Goal: Task Accomplishment & Management: Use online tool/utility

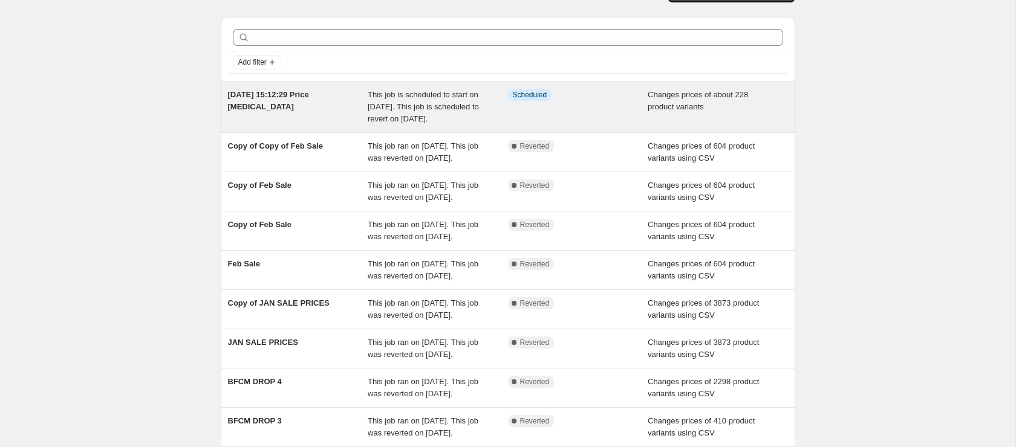
scroll to position [30, 0]
click at [363, 90] on div "[DATE] 15:12:29 Price [MEDICAL_DATA]" at bounding box center [298, 106] width 140 height 36
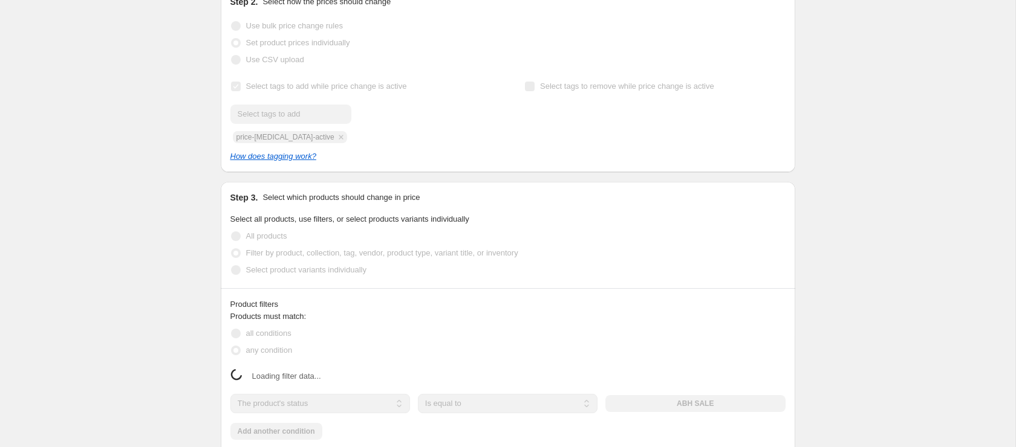
select select "tag"
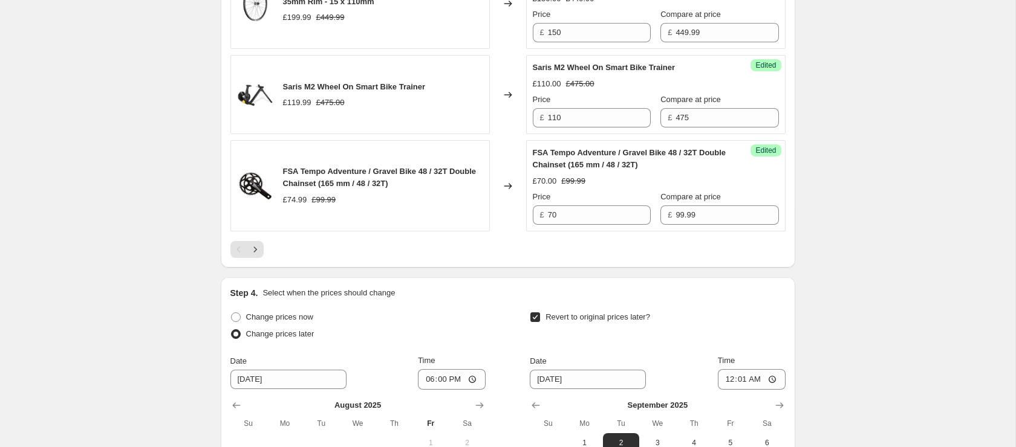
scroll to position [2349, 0]
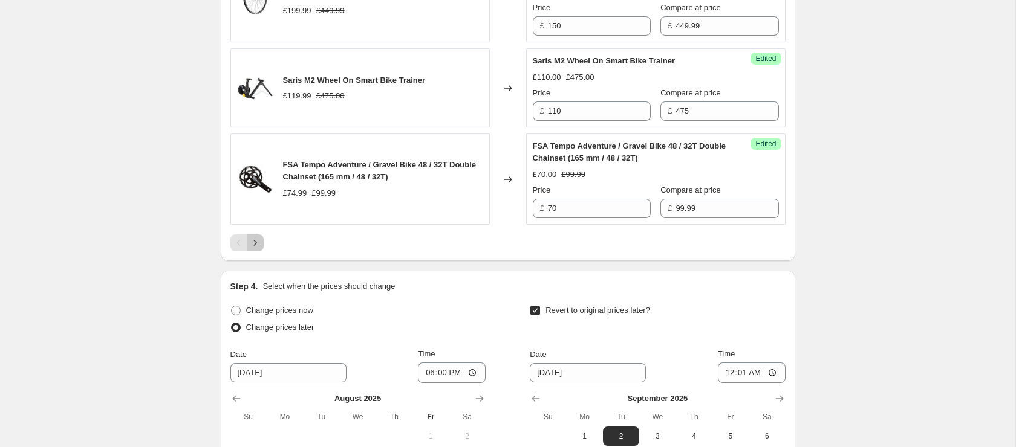
click at [261, 251] on button "Next" at bounding box center [255, 243] width 17 height 17
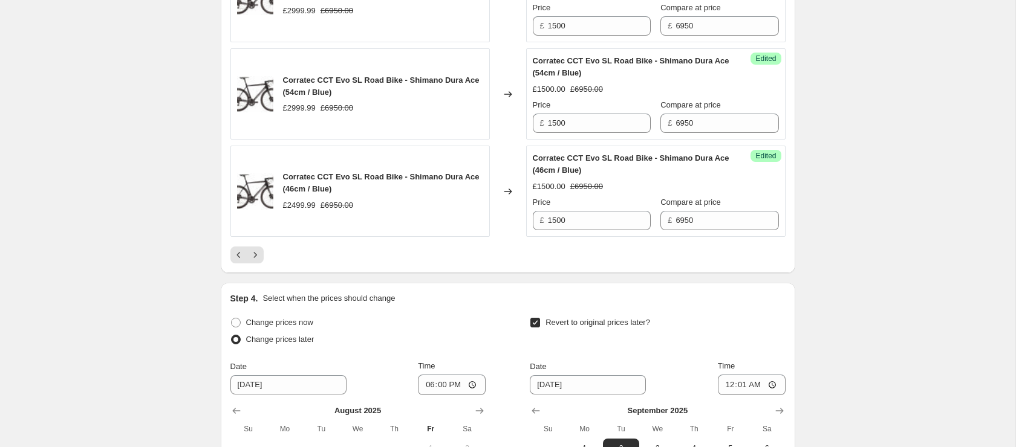
scroll to position [1829, 0]
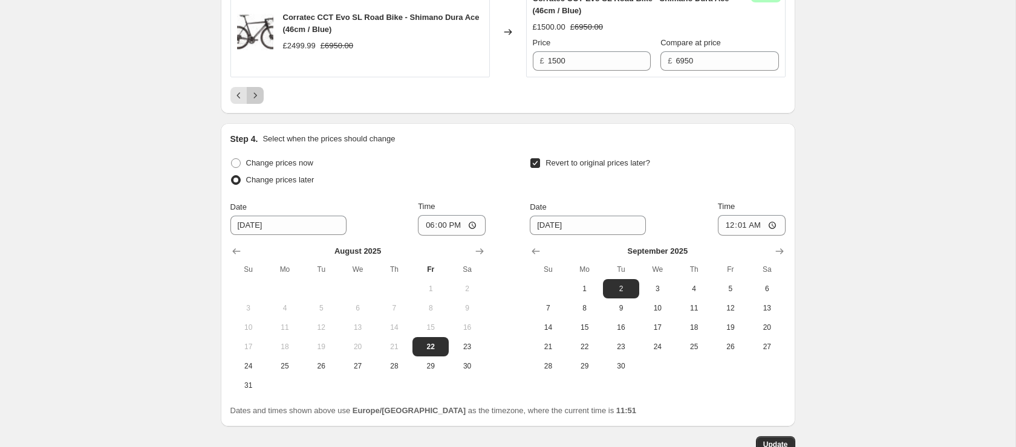
click at [255, 96] on icon "Next" at bounding box center [255, 95] width 12 height 12
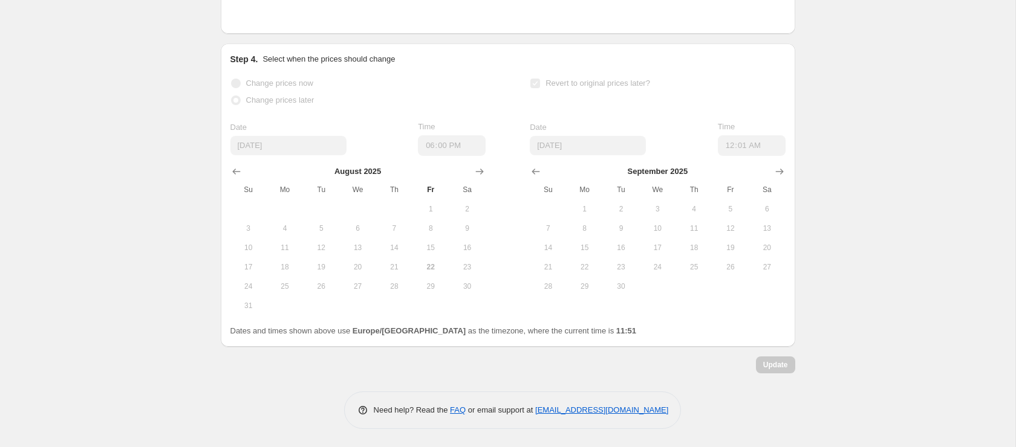
scroll to position [2383, 0]
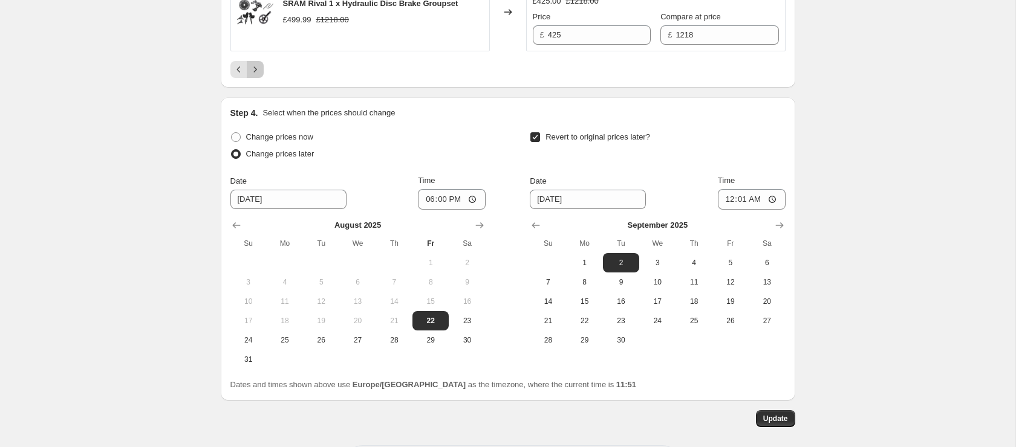
click at [261, 78] on button "Next" at bounding box center [255, 69] width 17 height 17
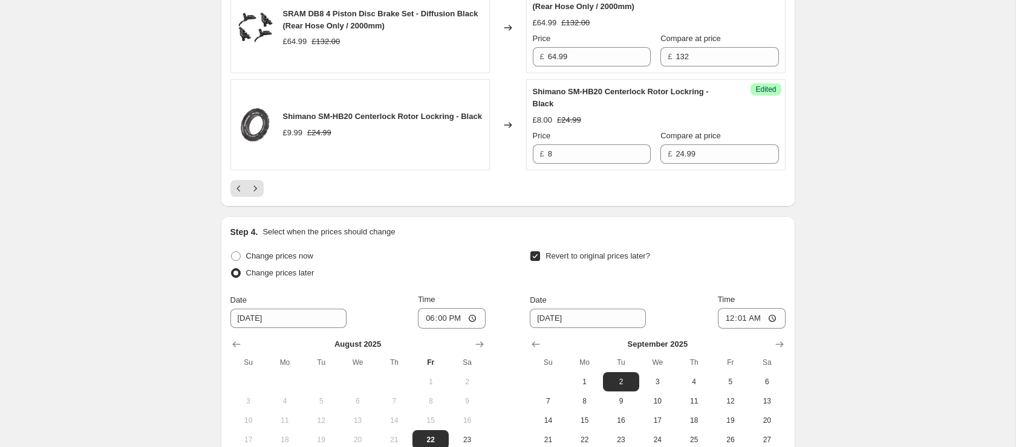
scroll to position [2407, 0]
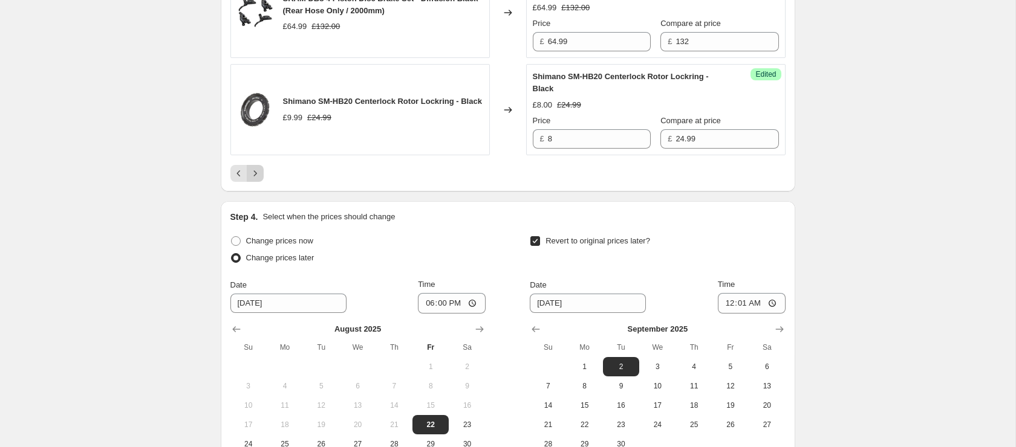
click at [263, 182] on div at bounding box center [507, 173] width 555 height 17
click at [257, 180] on icon "Next" at bounding box center [255, 173] width 12 height 12
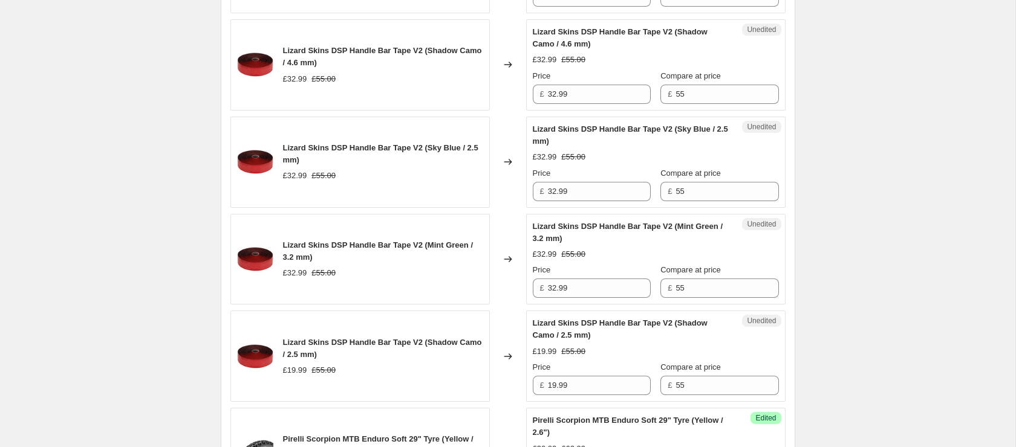
scroll to position [1722, 0]
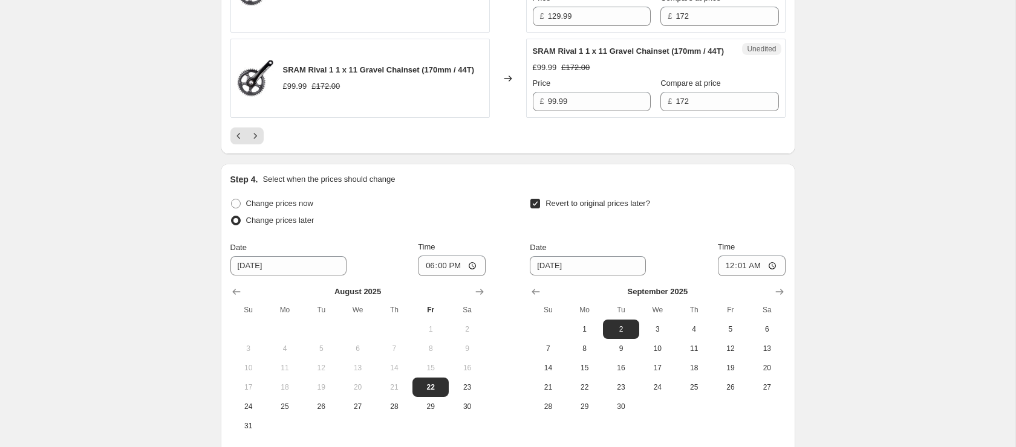
click at [251, 142] on icon "Next" at bounding box center [255, 136] width 12 height 12
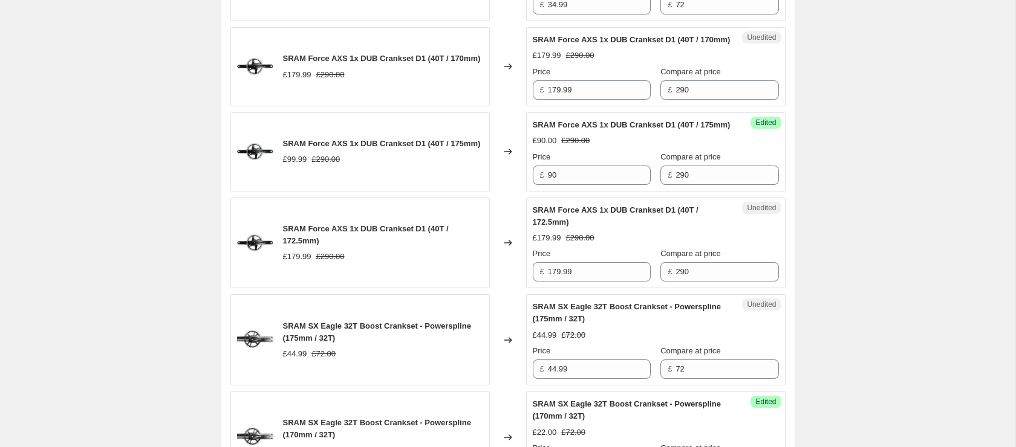
scroll to position [1727, 0]
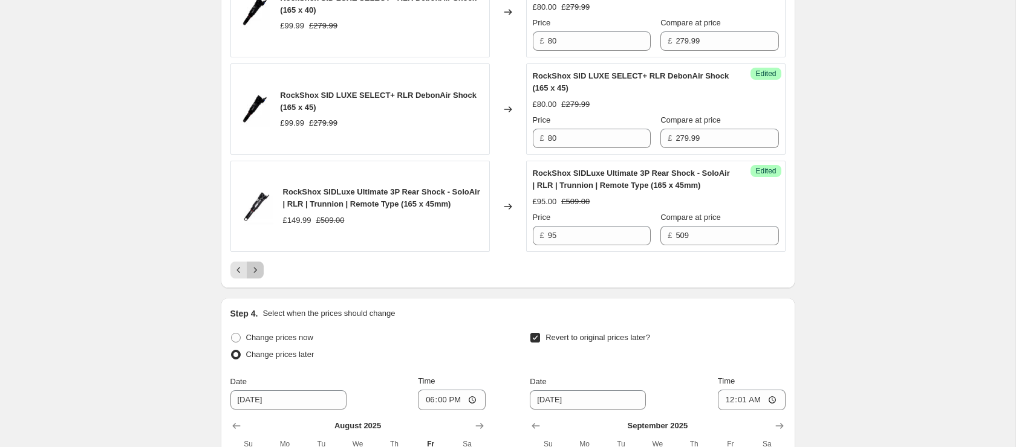
click at [252, 276] on icon "Next" at bounding box center [255, 270] width 12 height 12
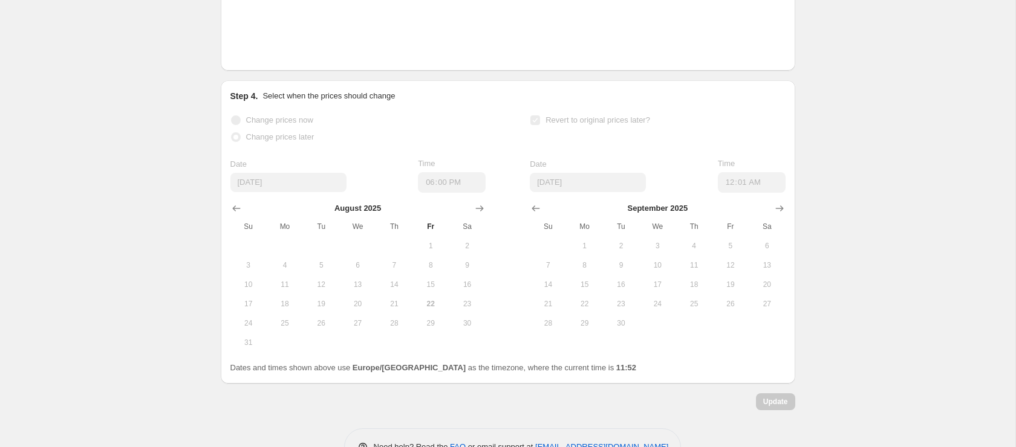
scroll to position [2349, 0]
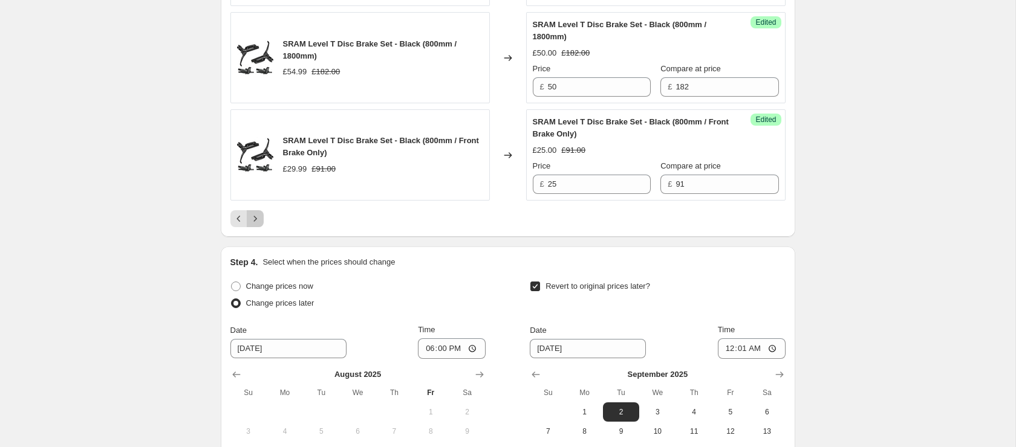
click at [252, 225] on icon "Next" at bounding box center [255, 219] width 12 height 12
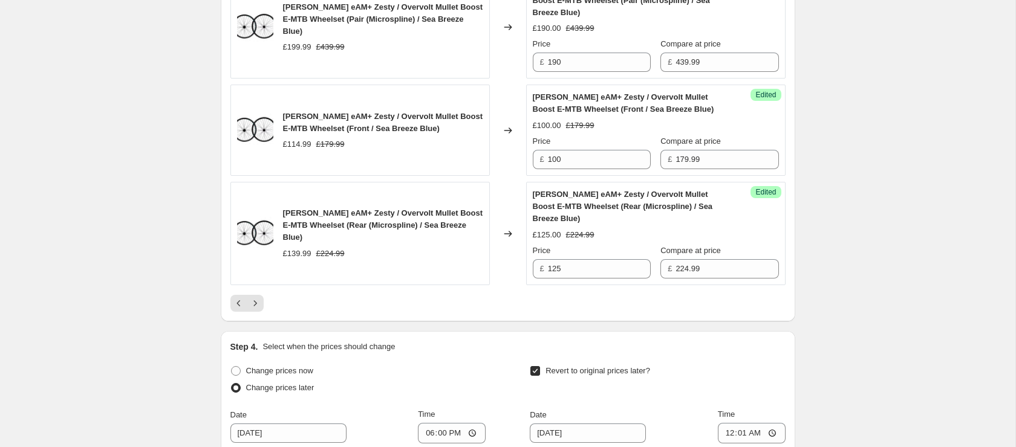
click at [251, 310] on icon "Next" at bounding box center [255, 303] width 12 height 12
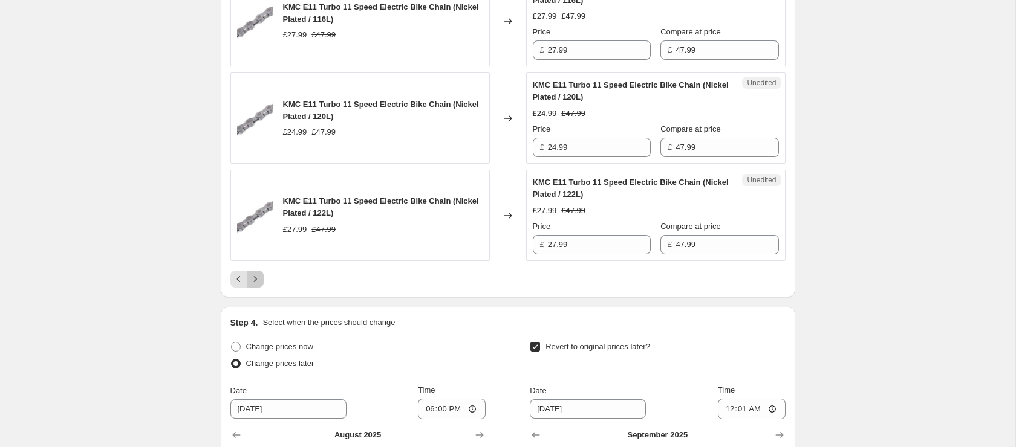
click at [257, 285] on icon "Next" at bounding box center [255, 279] width 12 height 12
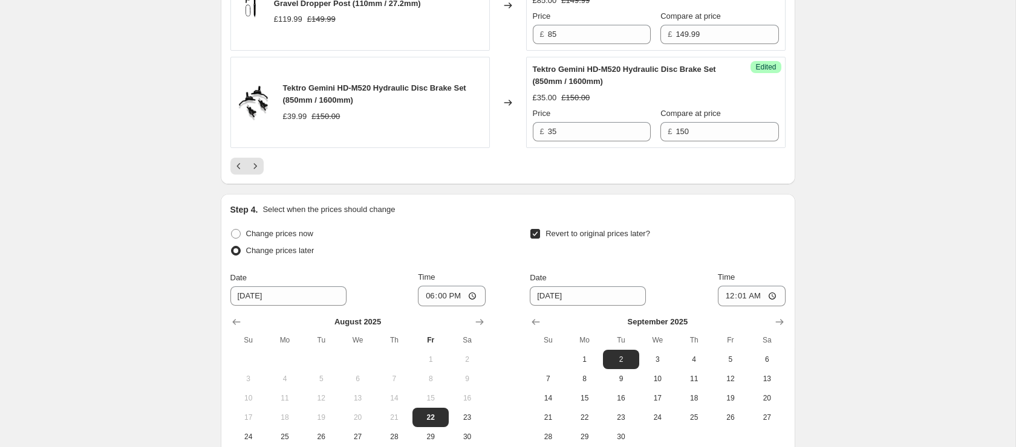
scroll to position [2366, 0]
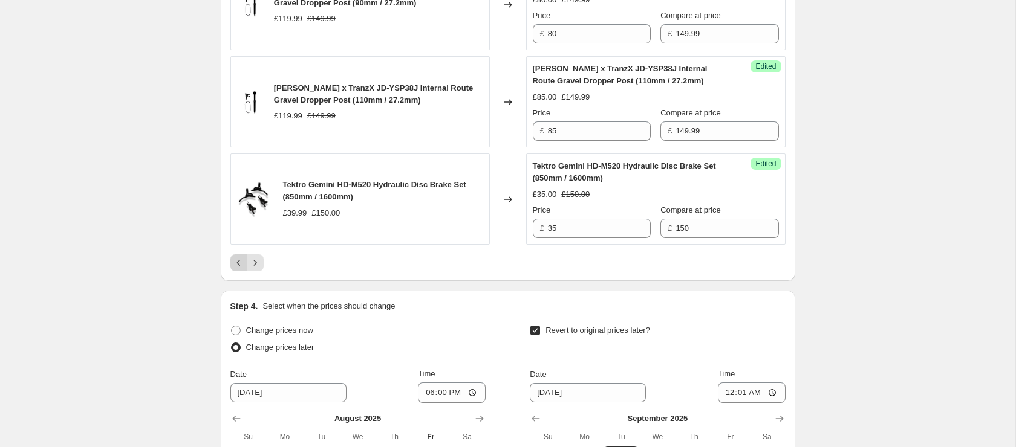
click at [241, 259] on icon "Previous" at bounding box center [239, 263] width 12 height 12
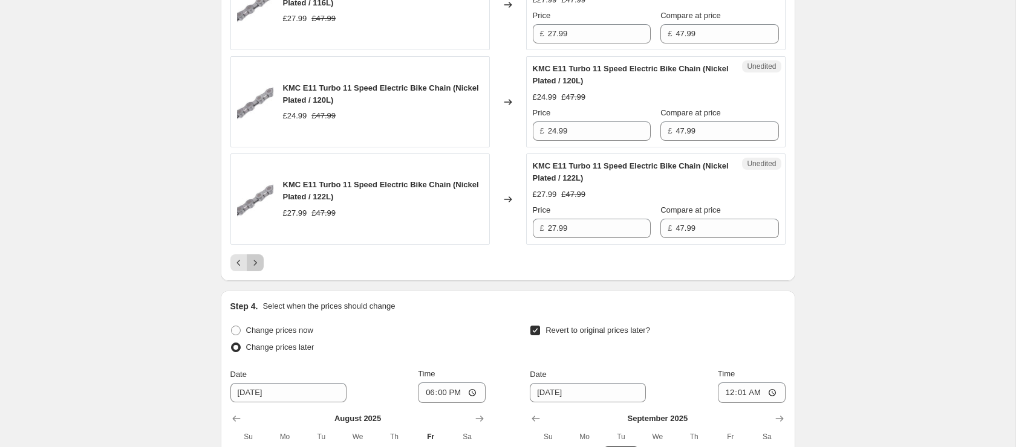
click at [261, 269] on icon "Next" at bounding box center [255, 263] width 12 height 12
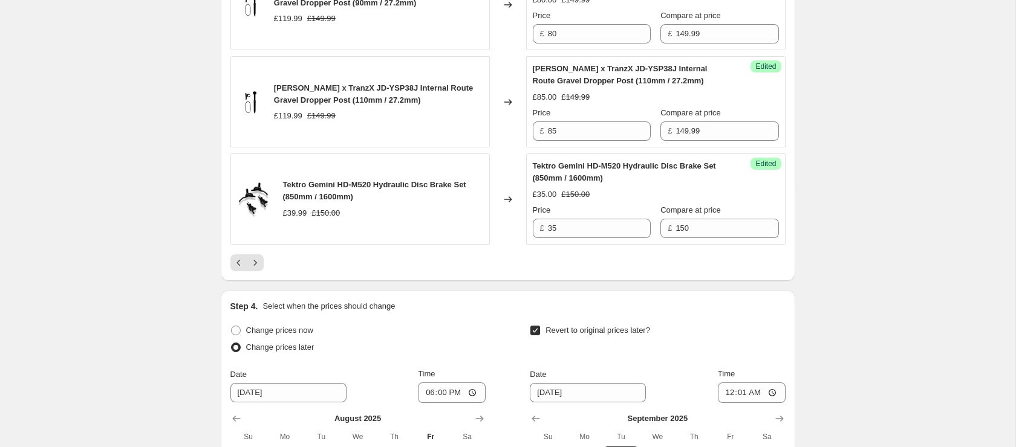
click at [256, 267] on icon "Next" at bounding box center [255, 263] width 12 height 12
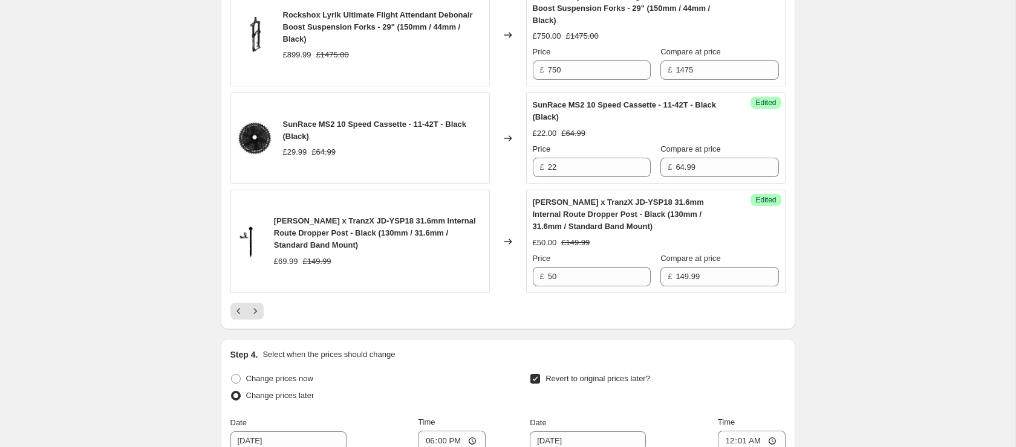
click at [255, 304] on button "Next" at bounding box center [255, 311] width 17 height 17
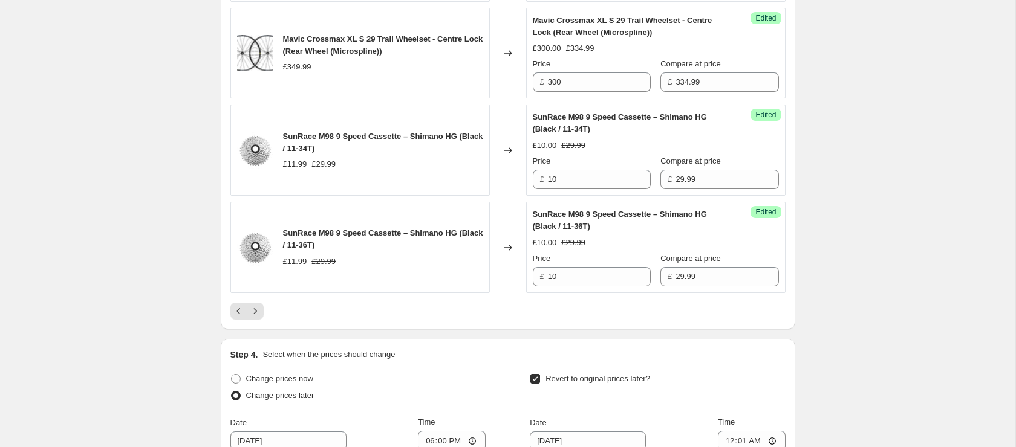
click at [256, 317] on icon "Next" at bounding box center [255, 311] width 12 height 12
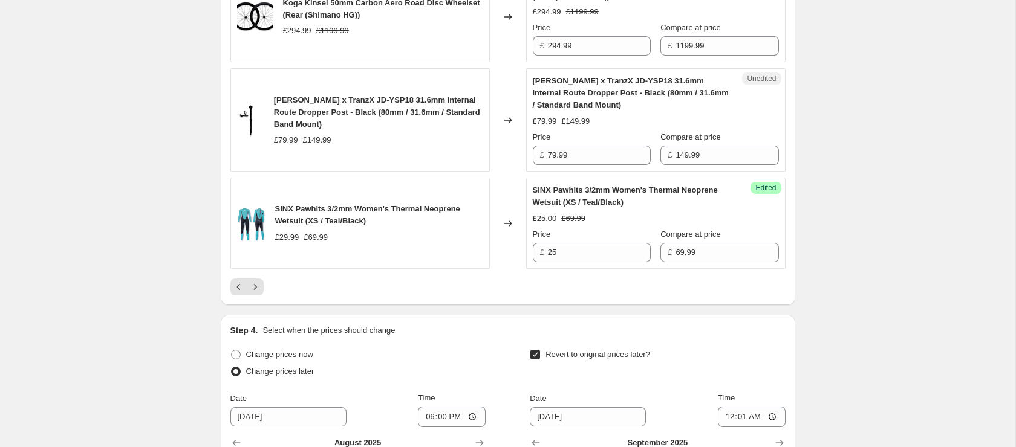
click at [256, 325] on h2 "Step 4." at bounding box center [244, 331] width 28 height 12
click at [253, 285] on icon "Next" at bounding box center [255, 287] width 12 height 12
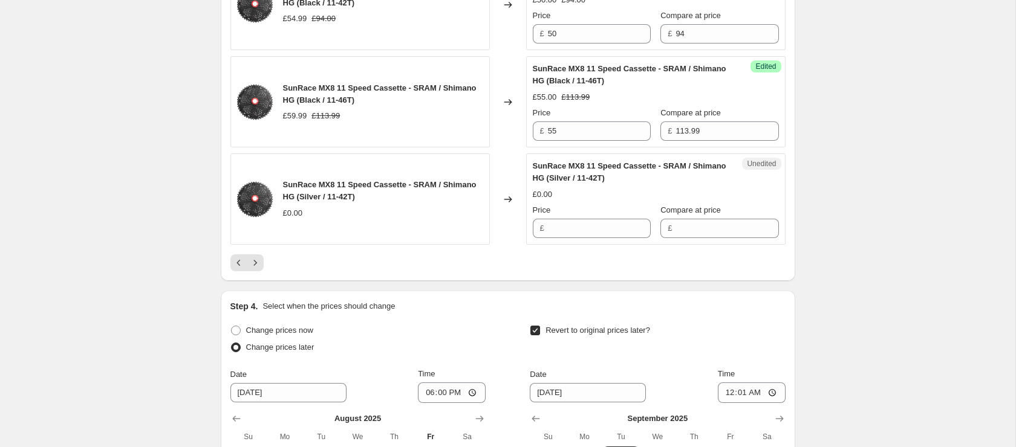
click at [256, 269] on icon "Next" at bounding box center [255, 263] width 12 height 12
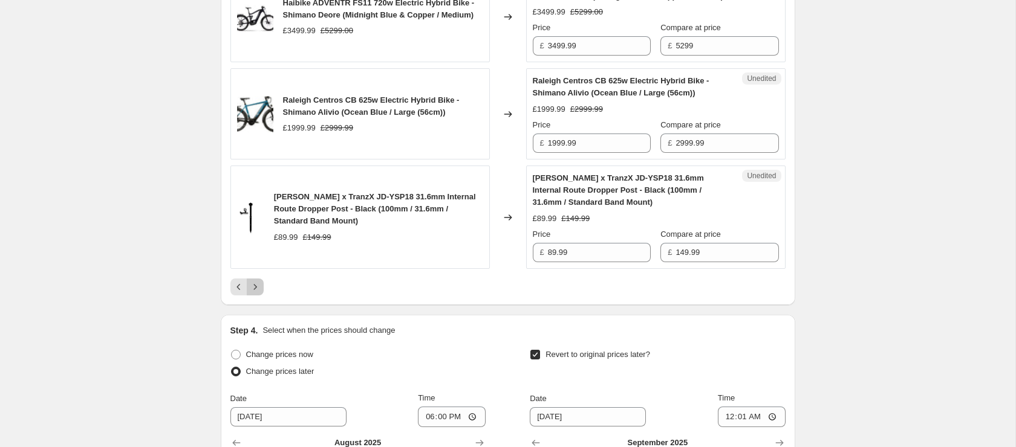
click at [256, 290] on icon "Next" at bounding box center [254, 286] width 3 height 5
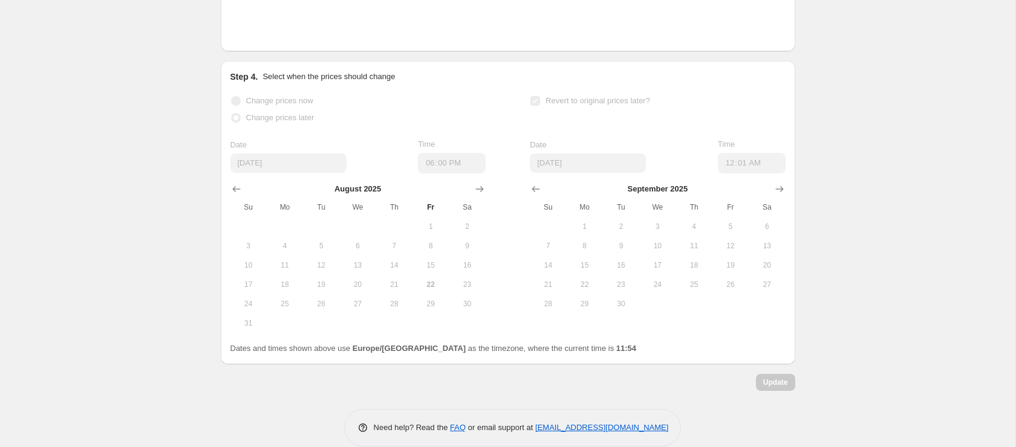
scroll to position [1143, 0]
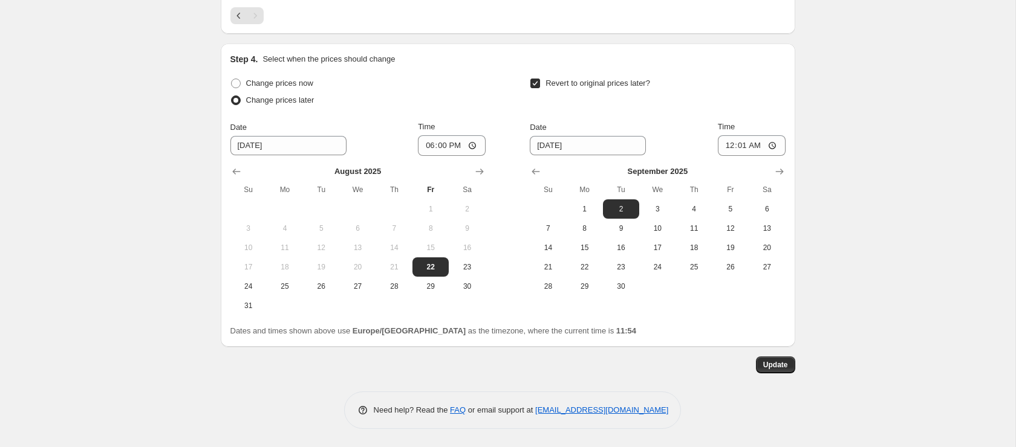
drag, startPoint x: 256, startPoint y: 299, endPoint x: 164, endPoint y: 268, distance: 97.1
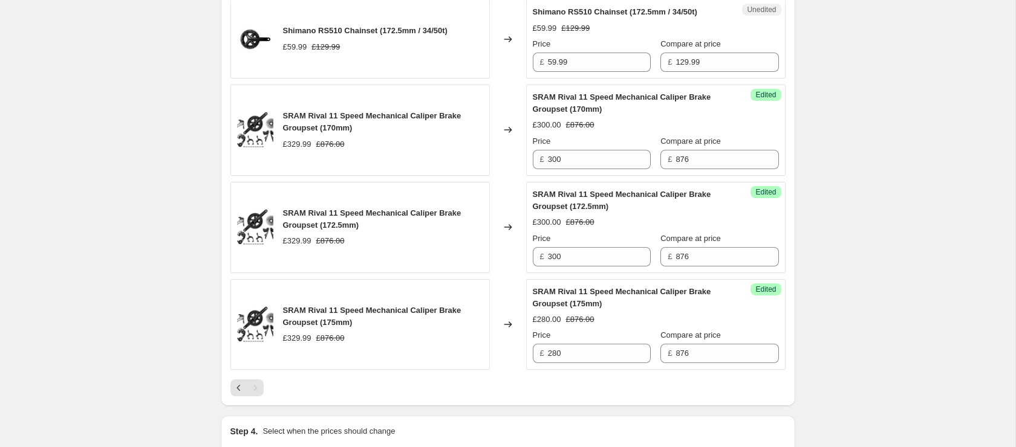
scroll to position [774, 0]
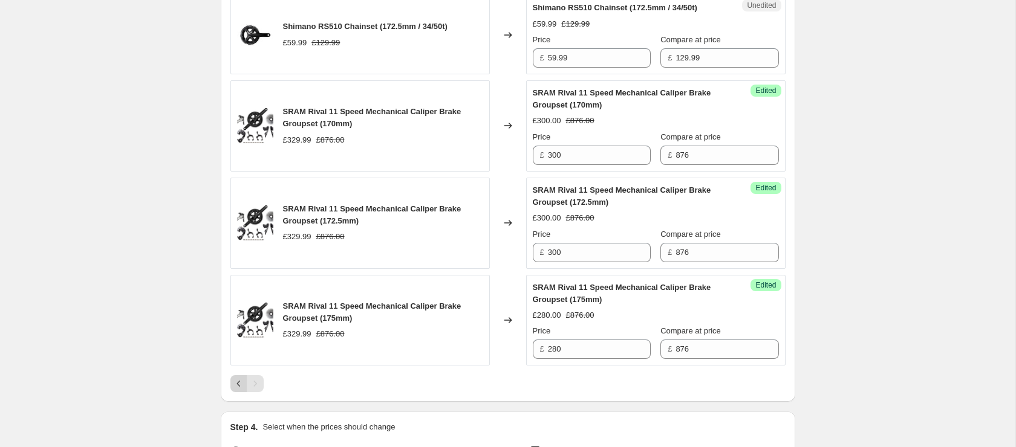
click at [241, 383] on icon "Previous" at bounding box center [239, 384] width 12 height 12
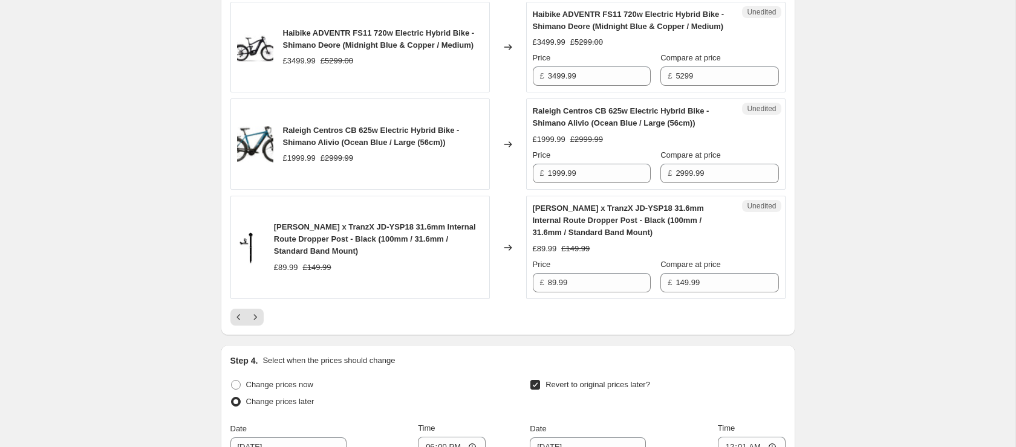
scroll to position [2337, 0]
click at [230, 324] on button "Previous" at bounding box center [238, 315] width 17 height 17
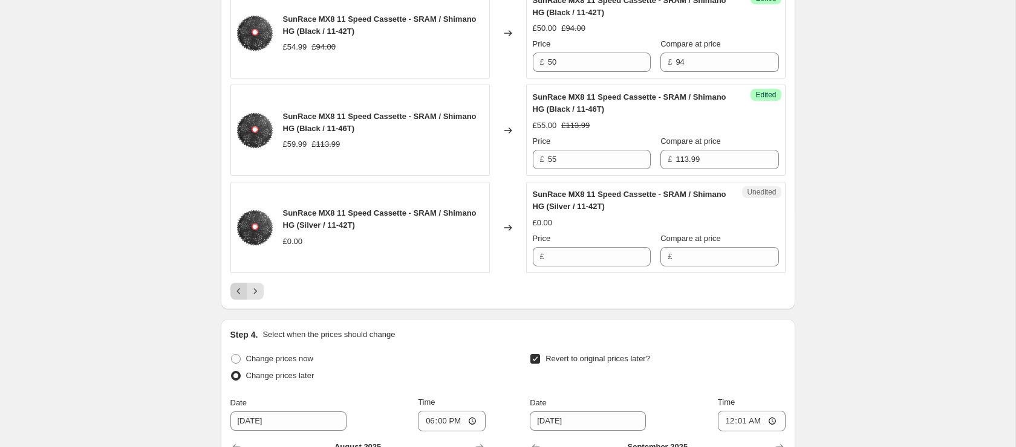
click at [234, 297] on icon "Previous" at bounding box center [239, 291] width 12 height 12
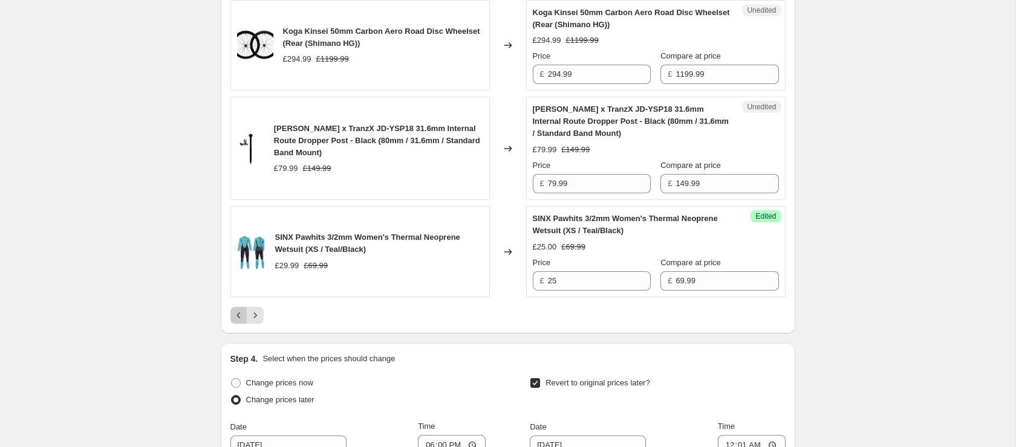
click at [235, 313] on icon "Previous" at bounding box center [239, 316] width 12 height 12
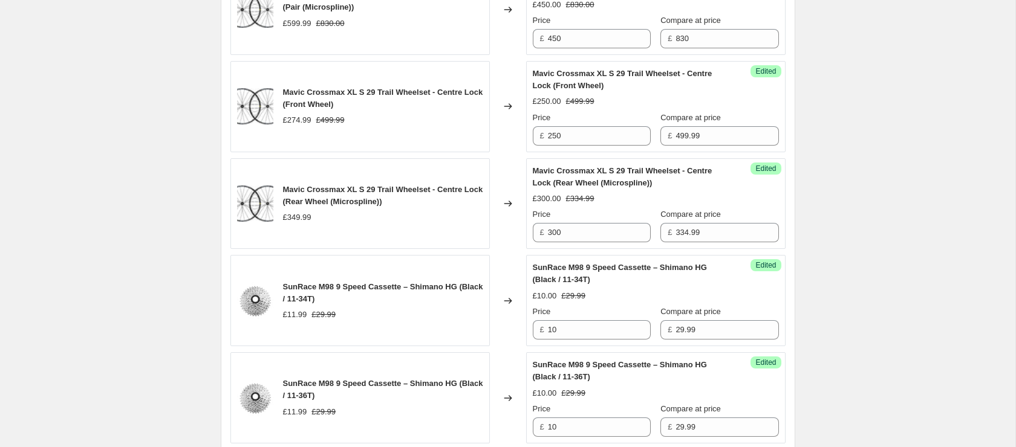
scroll to position [2360, 0]
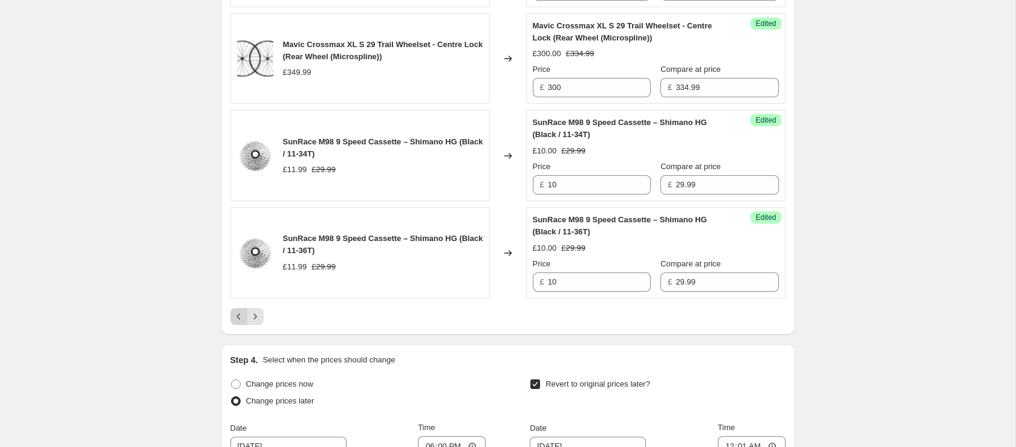
click at [240, 323] on icon "Previous" at bounding box center [239, 317] width 12 height 12
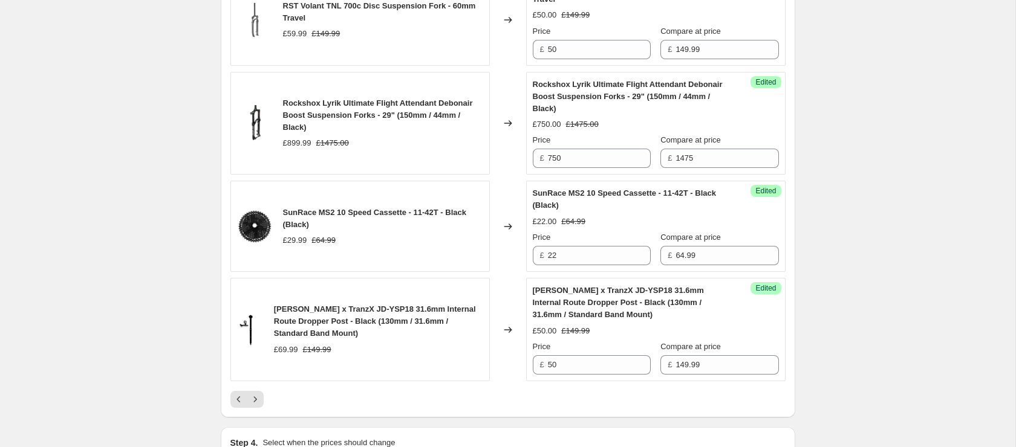
scroll to position [2305, 0]
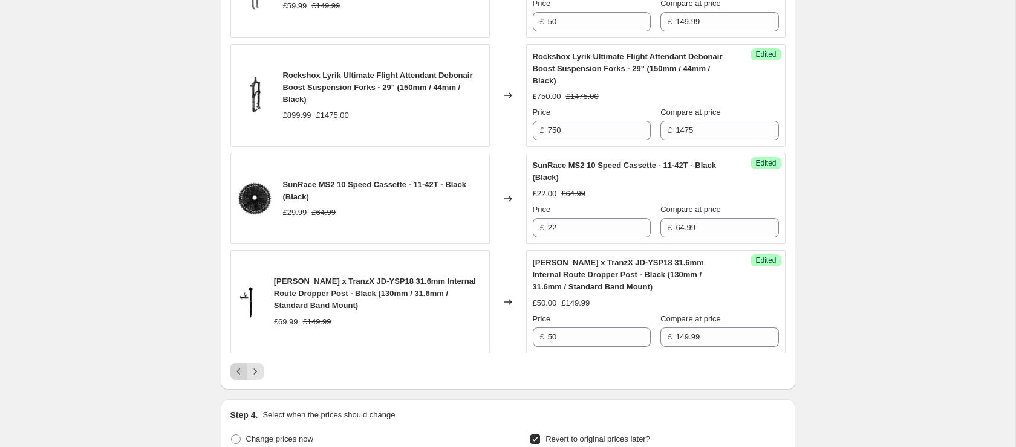
click at [233, 364] on button "Previous" at bounding box center [238, 371] width 17 height 17
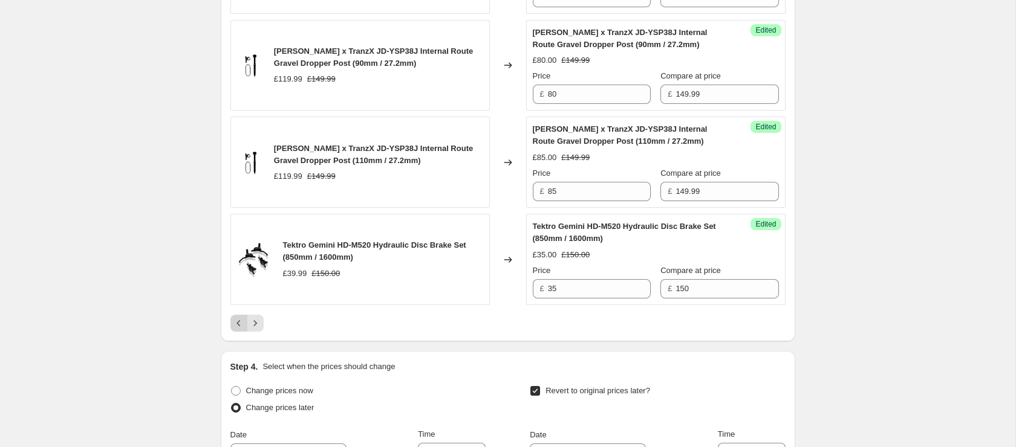
click at [236, 319] on icon "Previous" at bounding box center [239, 323] width 12 height 12
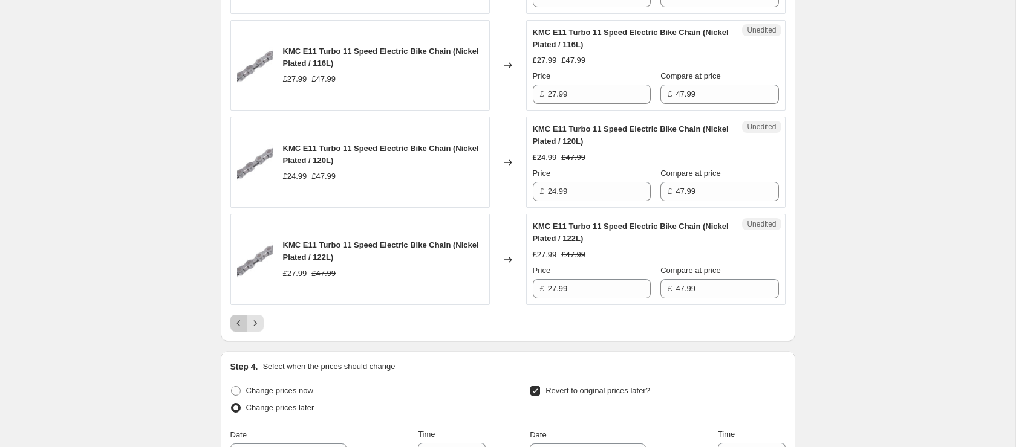
click at [236, 329] on icon "Previous" at bounding box center [239, 323] width 12 height 12
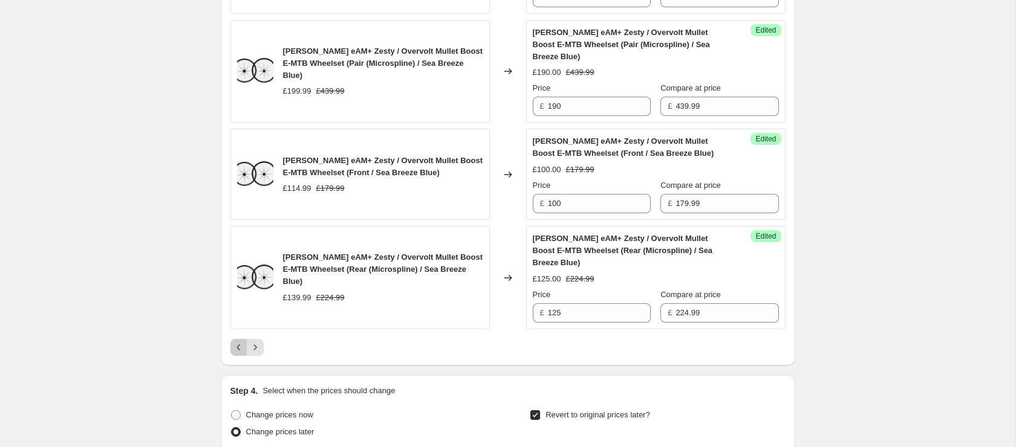
click at [238, 354] on icon "Previous" at bounding box center [239, 348] width 12 height 12
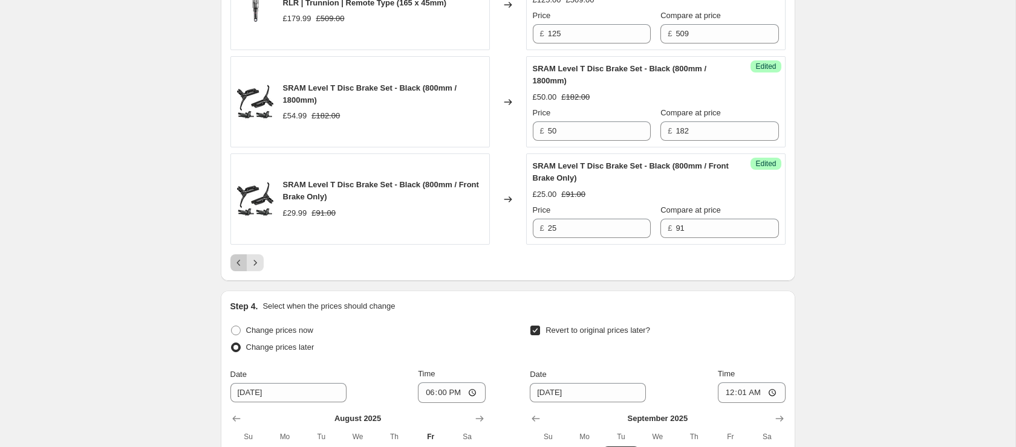
drag, startPoint x: 233, startPoint y: 341, endPoint x: 227, endPoint y: 339, distance: 6.3
click at [231, 271] on button "Previous" at bounding box center [238, 263] width 17 height 17
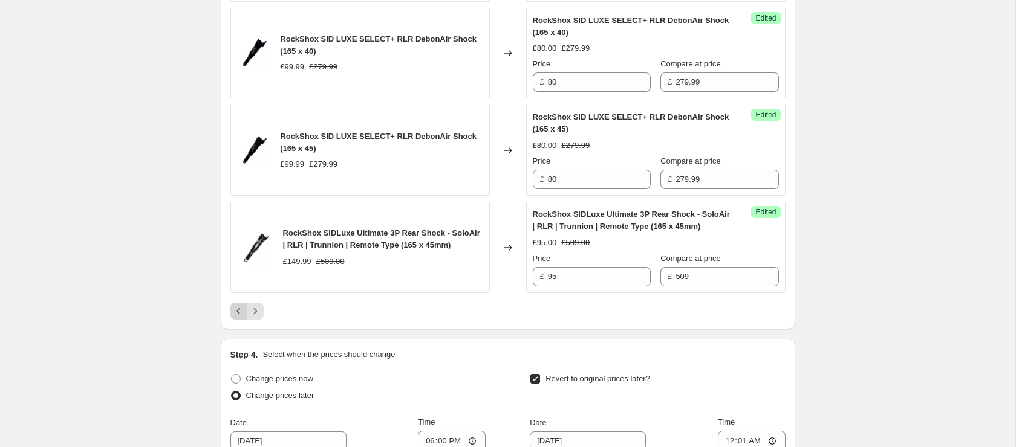
click at [235, 317] on icon "Previous" at bounding box center [239, 311] width 12 height 12
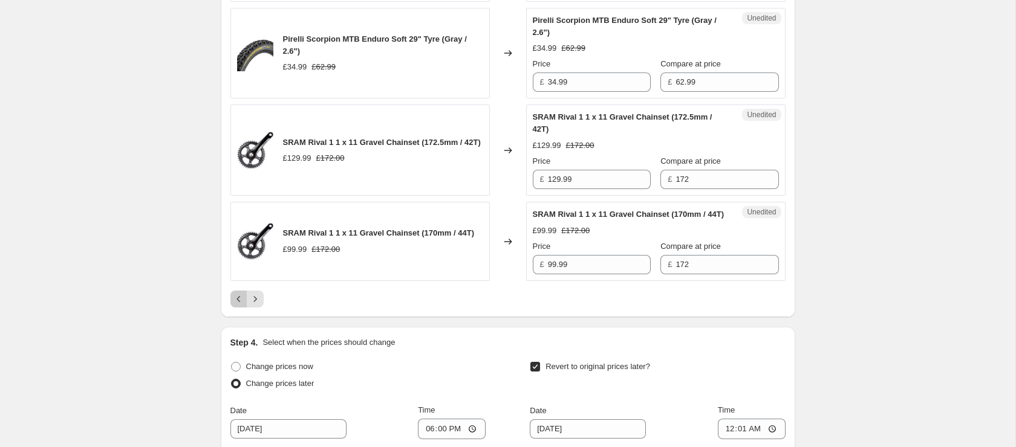
click at [237, 305] on icon "Previous" at bounding box center [239, 299] width 12 height 12
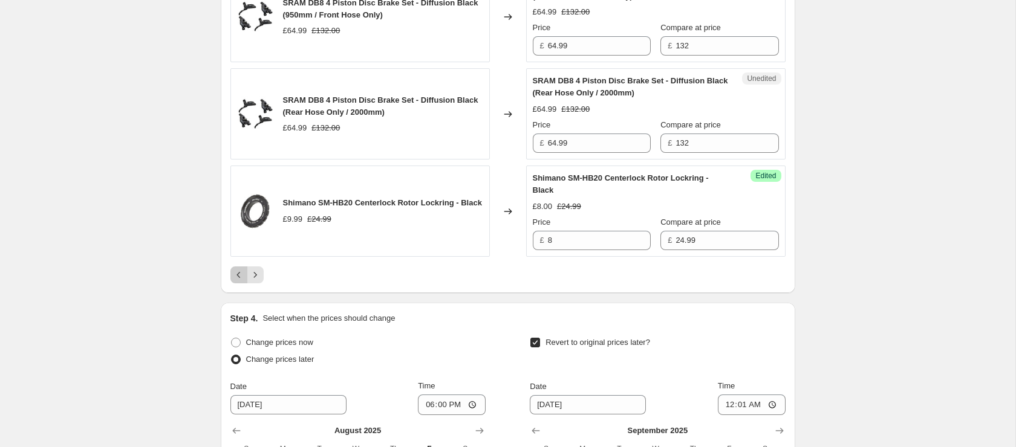
click at [235, 281] on icon "Previous" at bounding box center [239, 275] width 12 height 12
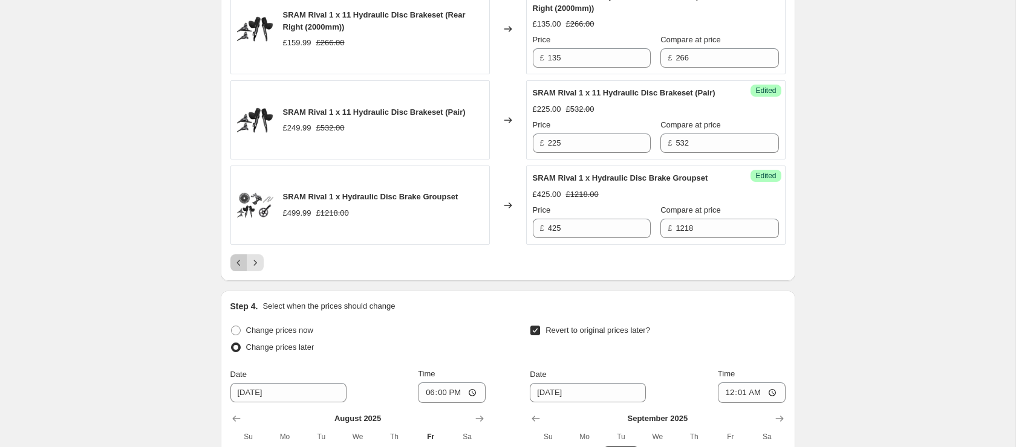
scroll to position [2303, 0]
click at [235, 270] on icon "Previous" at bounding box center [239, 264] width 12 height 12
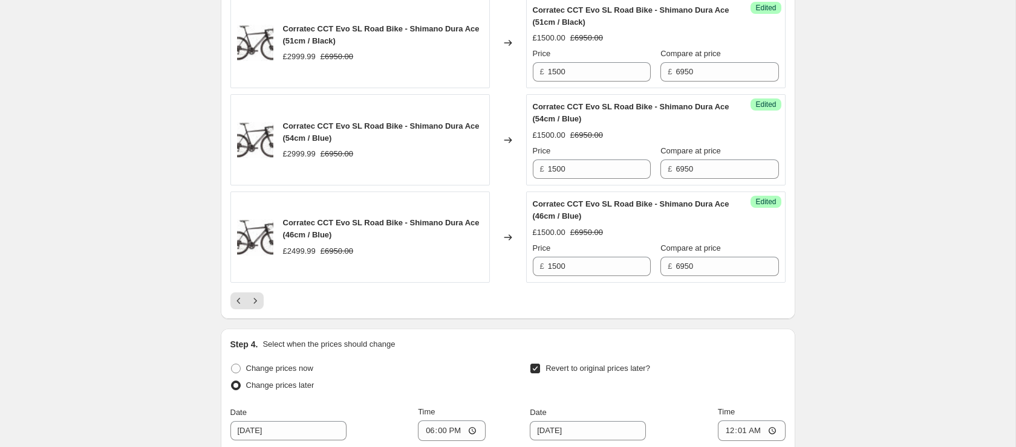
click at [250, 303] on icon "Next" at bounding box center [255, 301] width 12 height 12
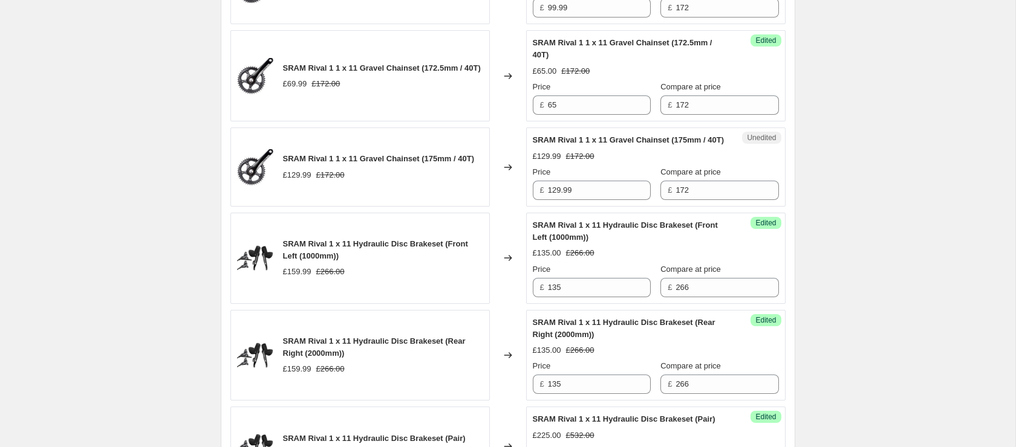
scroll to position [2460, 0]
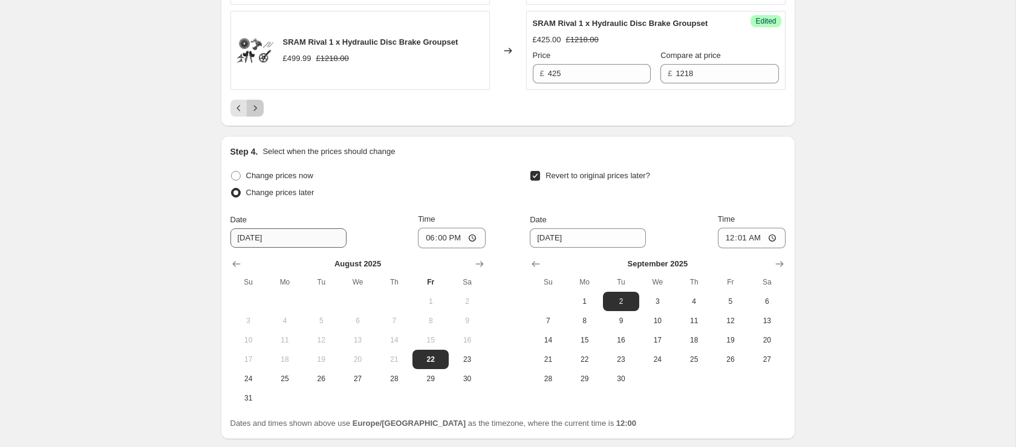
click at [259, 114] on icon "Next" at bounding box center [255, 108] width 12 height 12
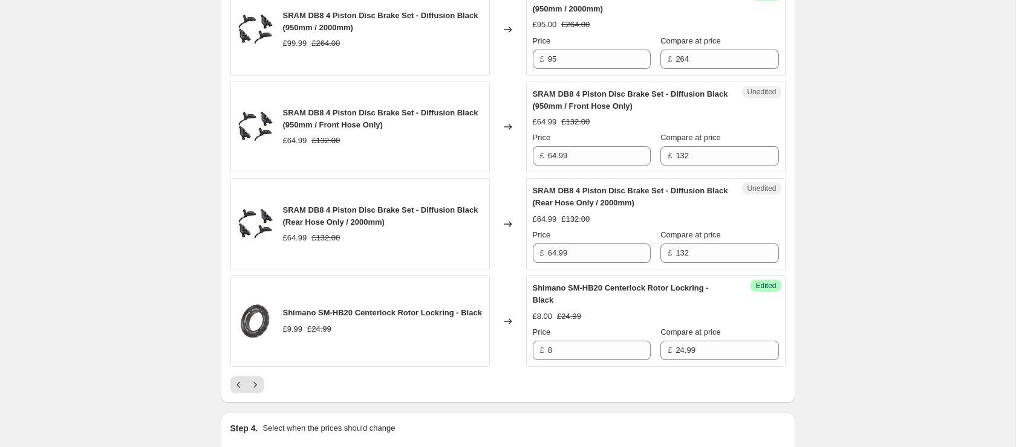
scroll to position [2377, 0]
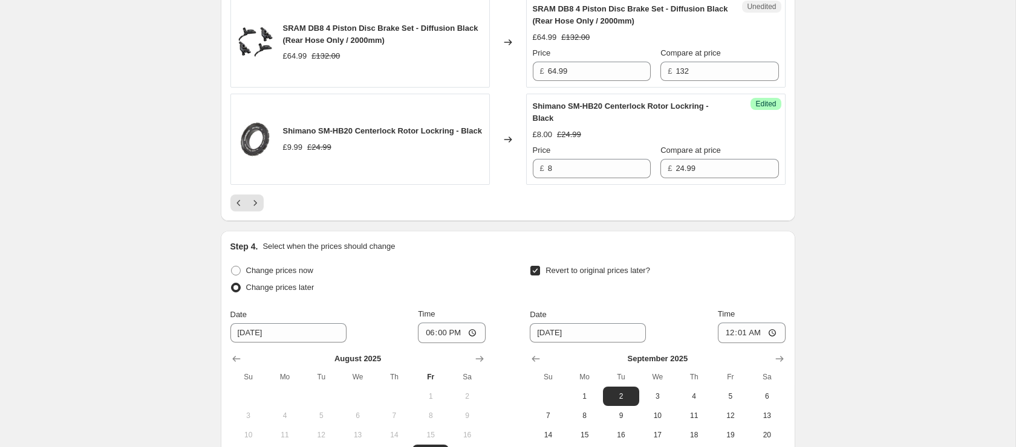
click at [257, 209] on icon "Next" at bounding box center [255, 203] width 12 height 12
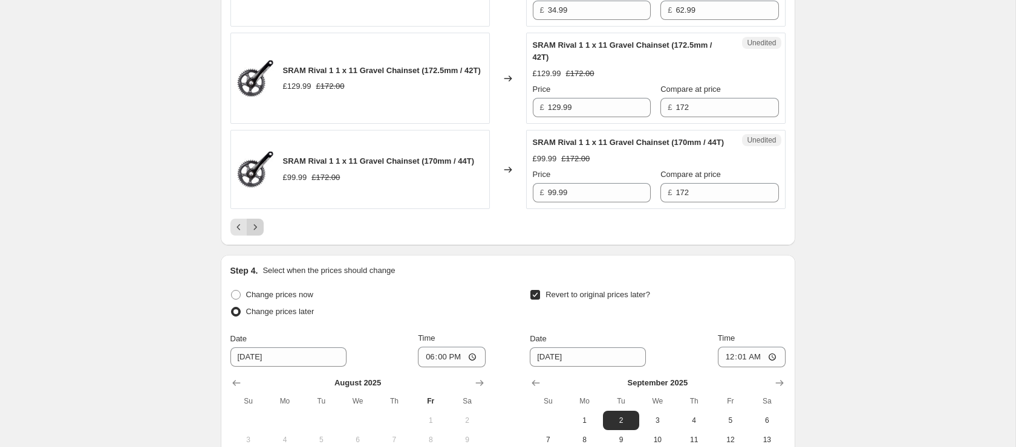
click at [249, 233] on icon "Next" at bounding box center [255, 227] width 12 height 12
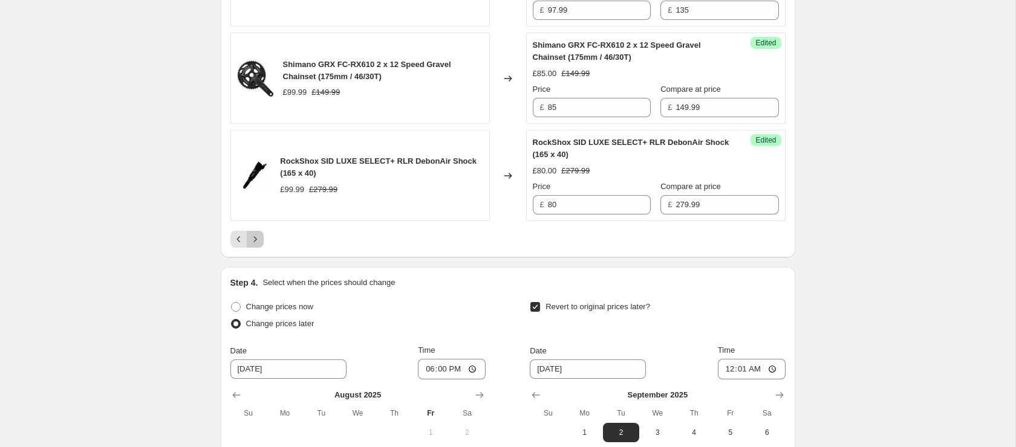
drag, startPoint x: 255, startPoint y: 264, endPoint x: 184, endPoint y: 199, distance: 95.8
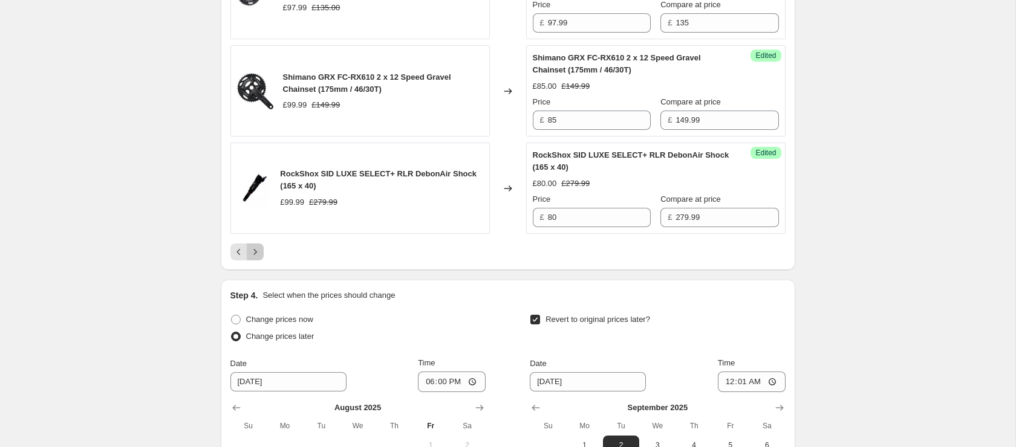
scroll to position [2363, 0]
click at [258, 260] on icon "Next" at bounding box center [255, 254] width 12 height 12
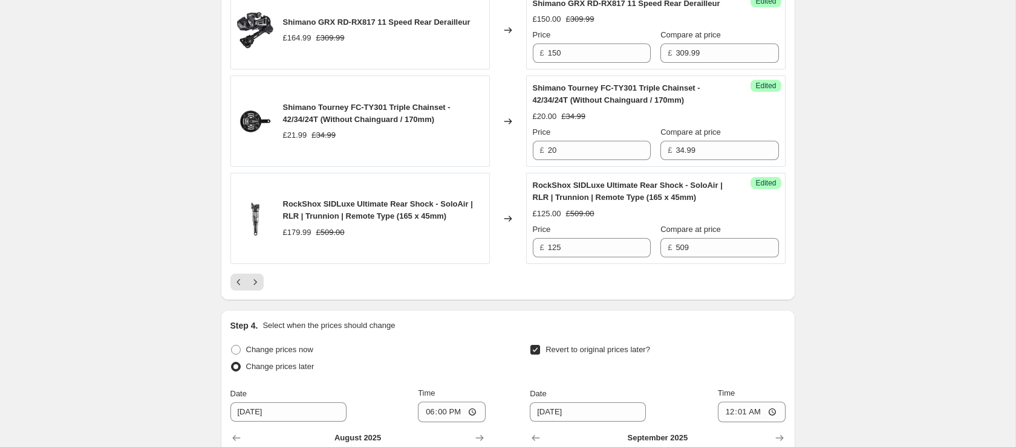
scroll to position [2291, 0]
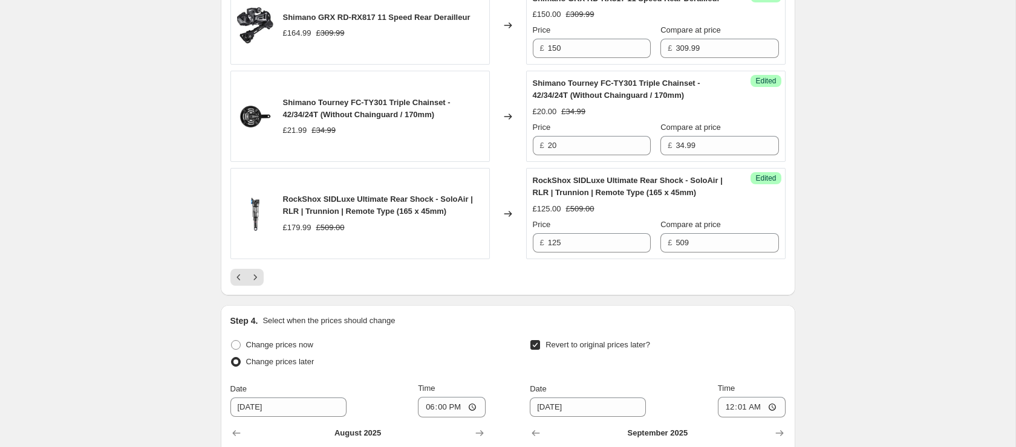
click at [261, 284] on icon "Next" at bounding box center [255, 277] width 12 height 12
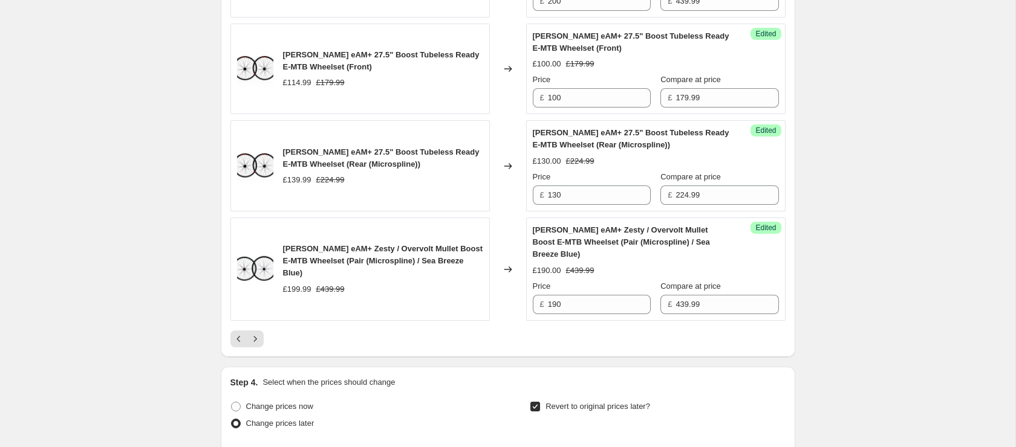
scroll to position [2316, 0]
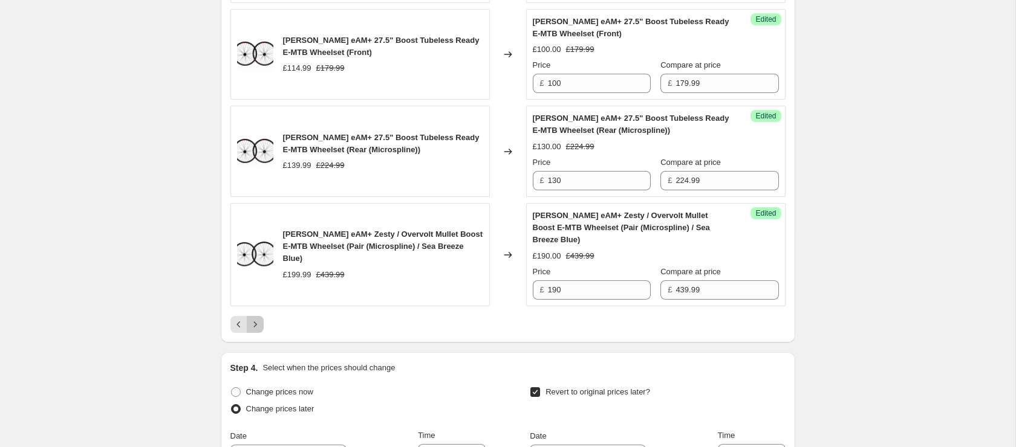
click at [261, 333] on button "Next" at bounding box center [255, 324] width 17 height 17
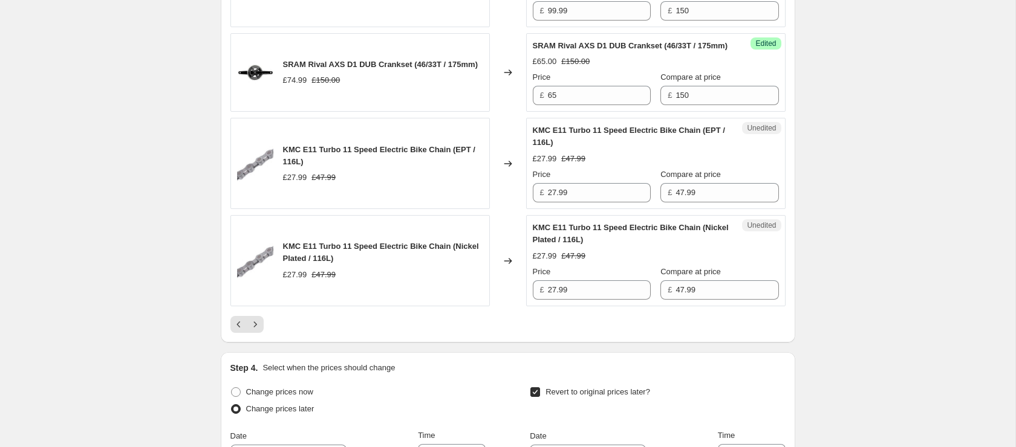
scroll to position [2317, 0]
click at [251, 330] on icon "Next" at bounding box center [255, 324] width 12 height 12
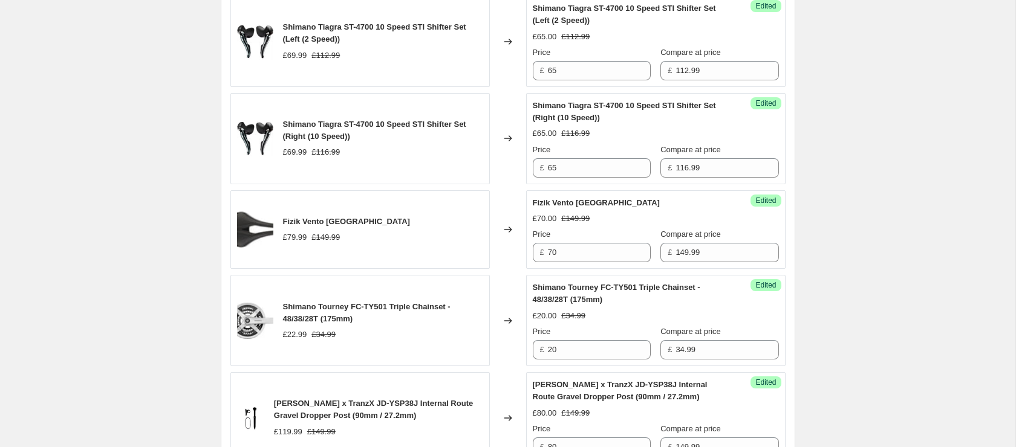
scroll to position [2486, 0]
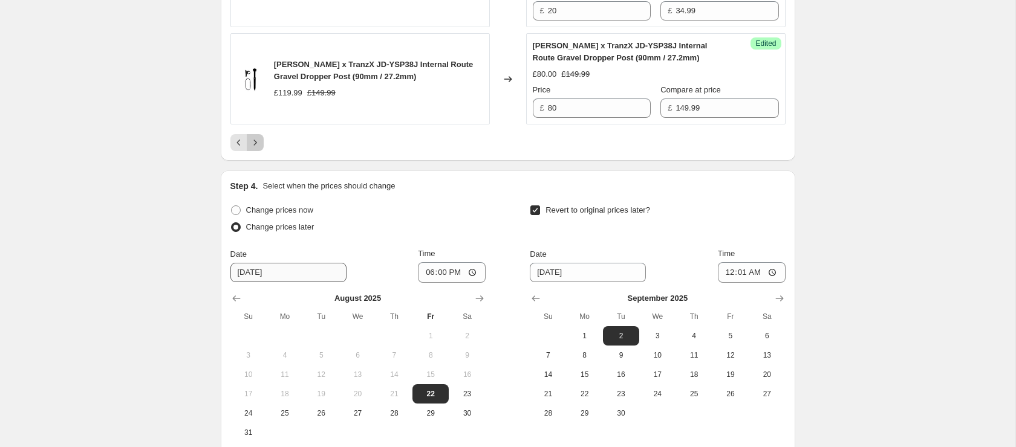
click at [254, 149] on button "Next" at bounding box center [255, 142] width 17 height 17
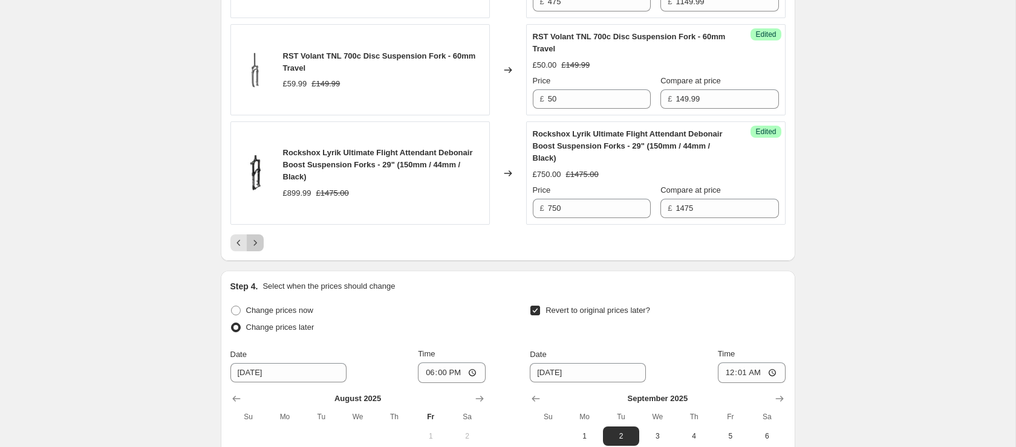
scroll to position [2382, 0]
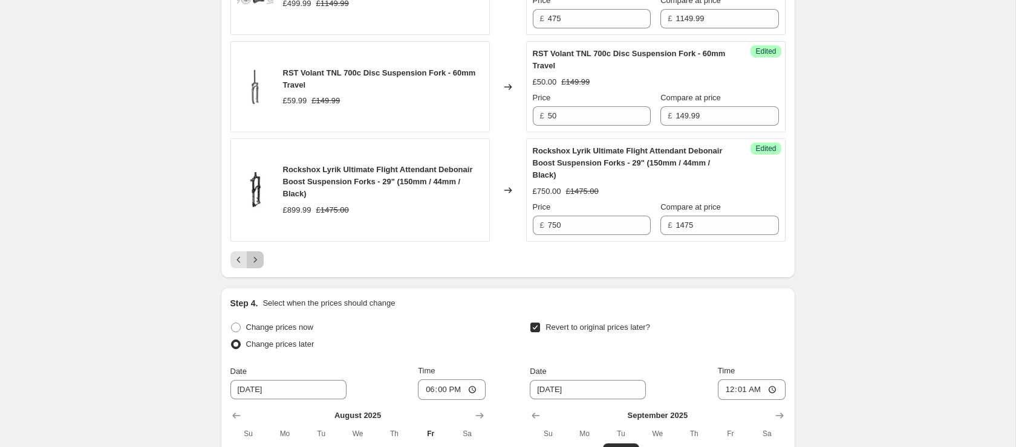
click at [259, 254] on icon "Next" at bounding box center [255, 260] width 12 height 12
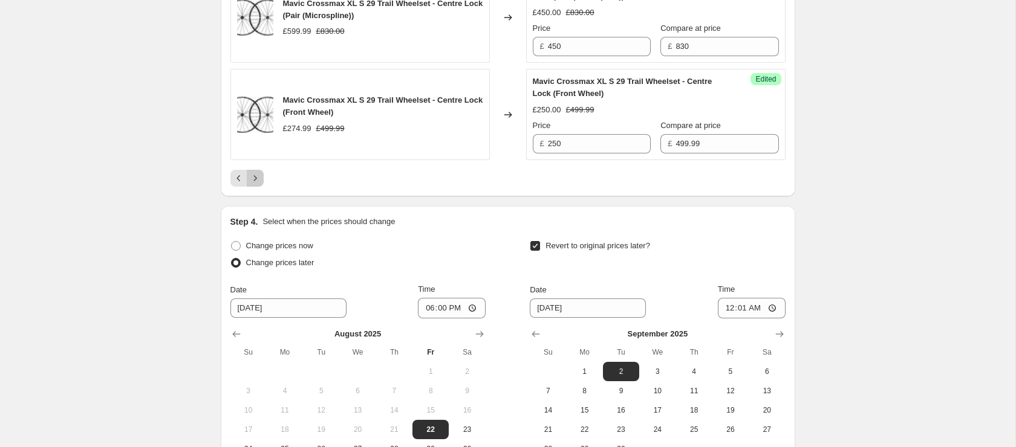
drag, startPoint x: 255, startPoint y: 195, endPoint x: 249, endPoint y: 196, distance: 6.1
click at [255, 184] on icon "Next" at bounding box center [255, 178] width 12 height 12
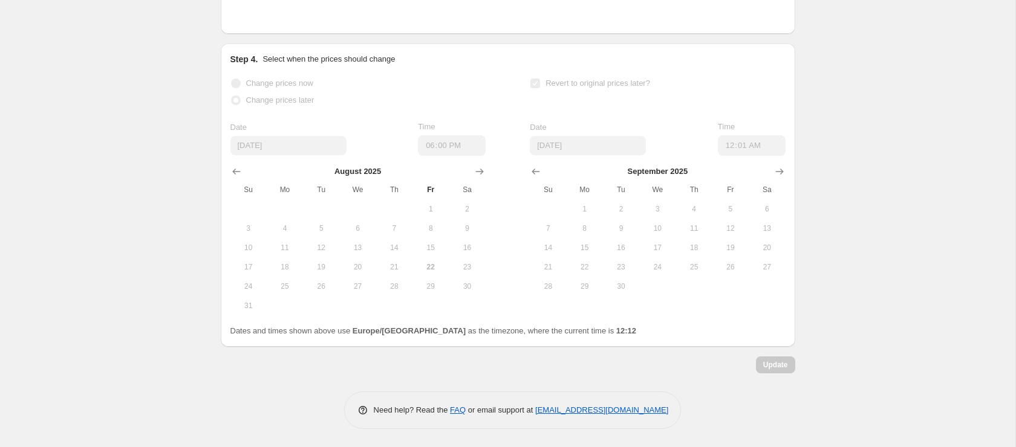
scroll to position [2511, 0]
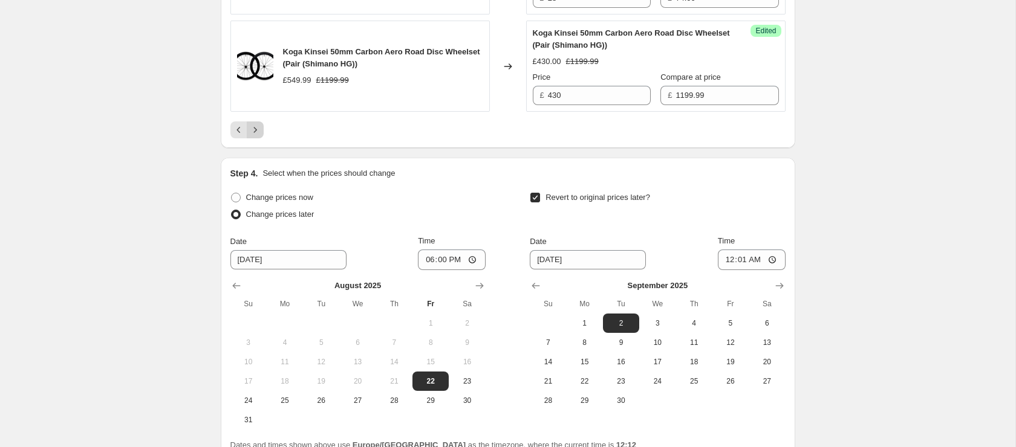
click at [256, 128] on icon "Next" at bounding box center [255, 130] width 12 height 12
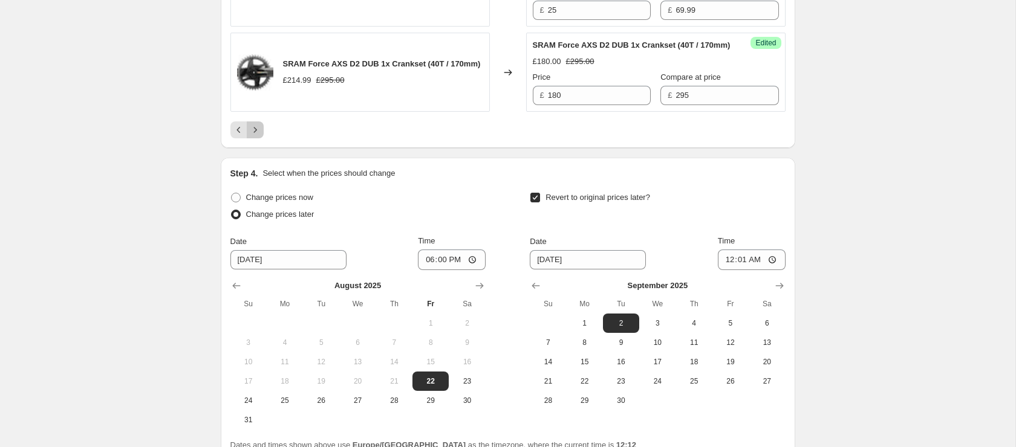
click at [258, 136] on icon "Next" at bounding box center [255, 130] width 12 height 12
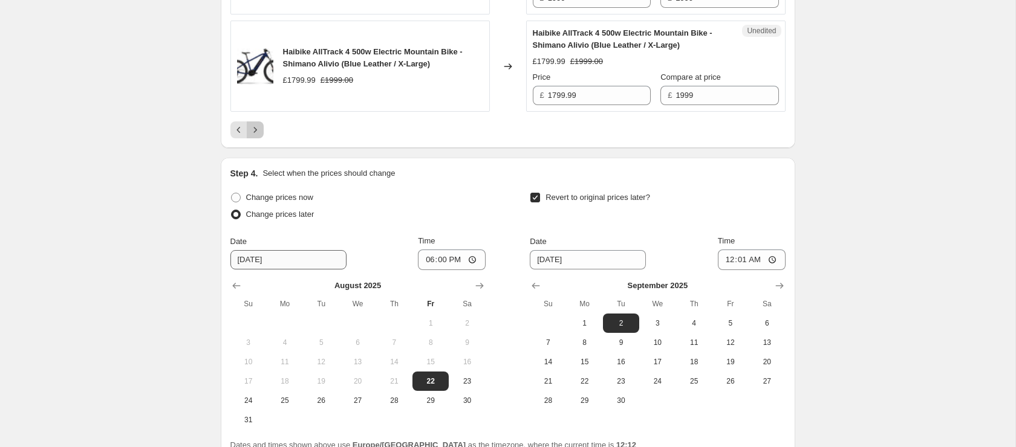
click at [258, 136] on icon "Next" at bounding box center [255, 130] width 12 height 12
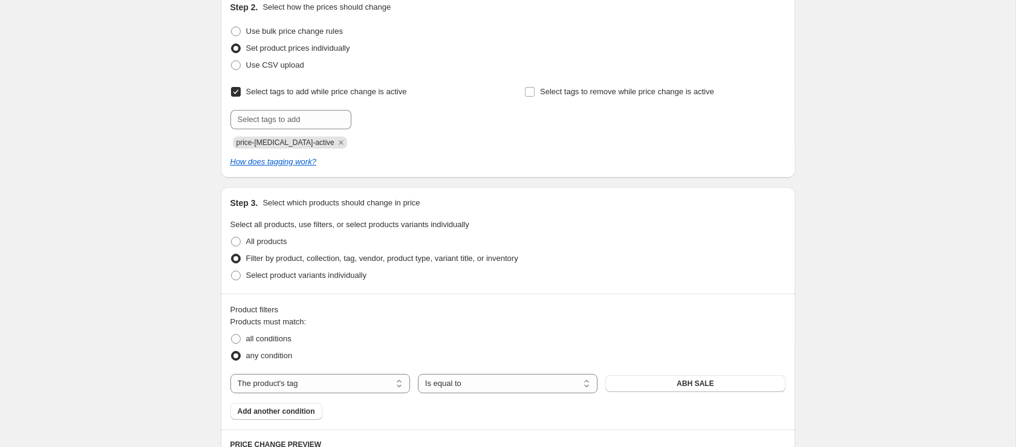
scroll to position [0, 0]
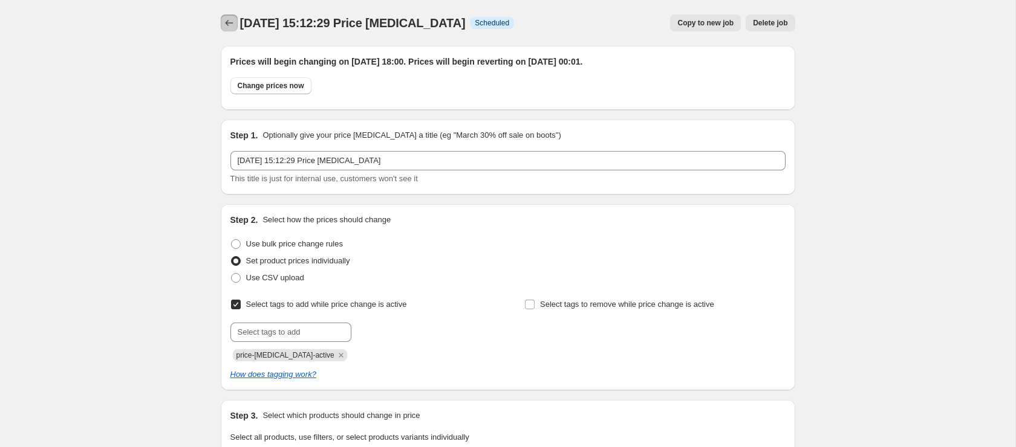
click at [229, 21] on icon "Price change jobs" at bounding box center [229, 23] width 12 height 12
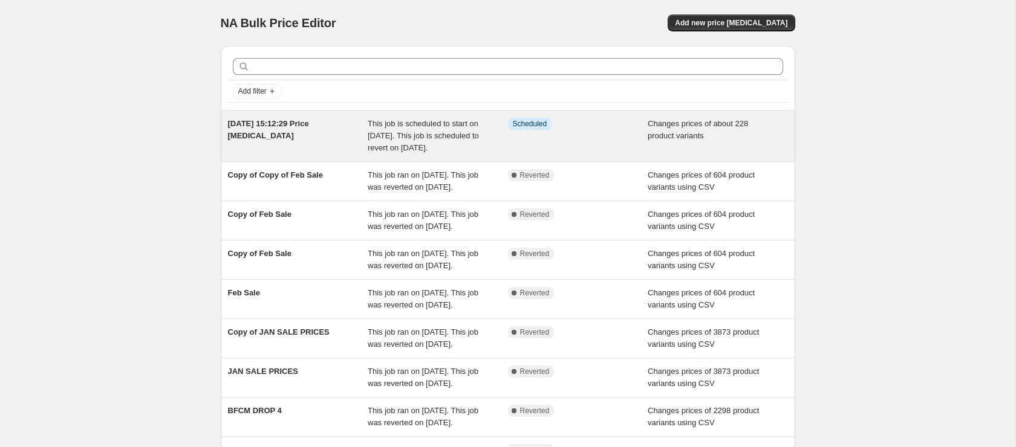
click at [276, 125] on span "21 Aug 2025, 15:12:29 Price change job" at bounding box center [268, 129] width 81 height 21
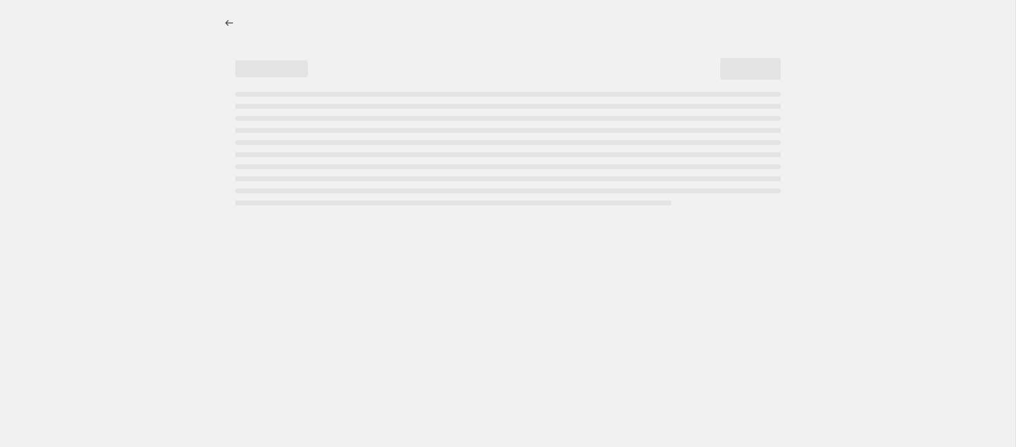
select select "tag"
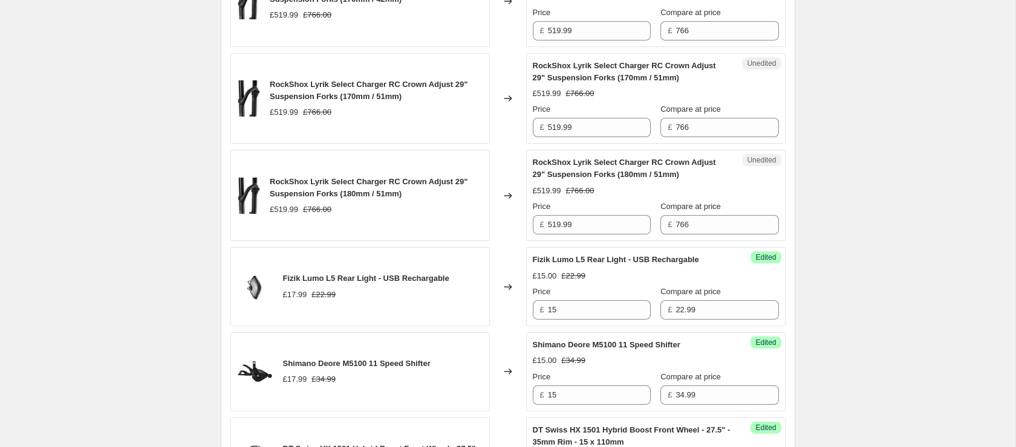
scroll to position [2400, 0]
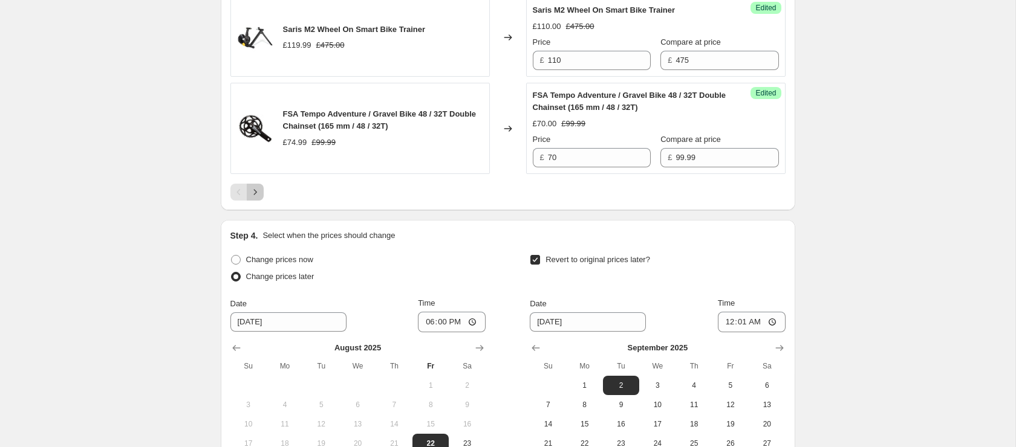
click at [251, 198] on icon "Next" at bounding box center [255, 192] width 12 height 12
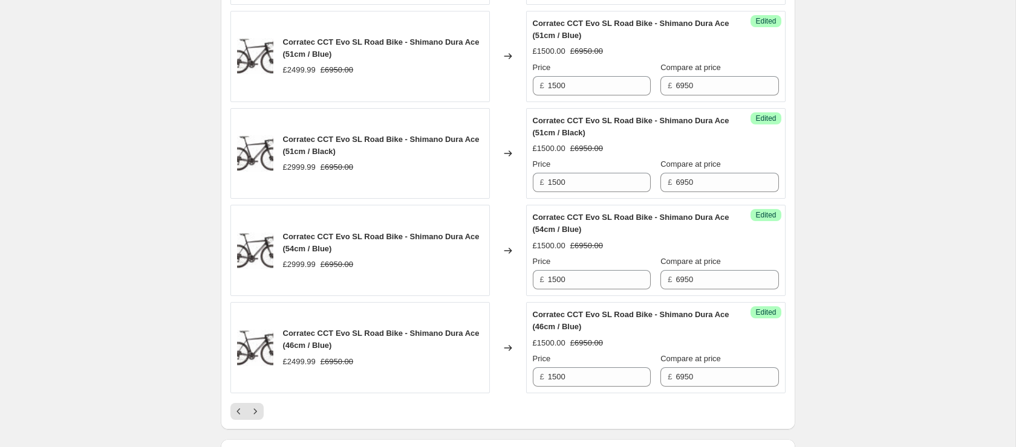
scroll to position [2525, 0]
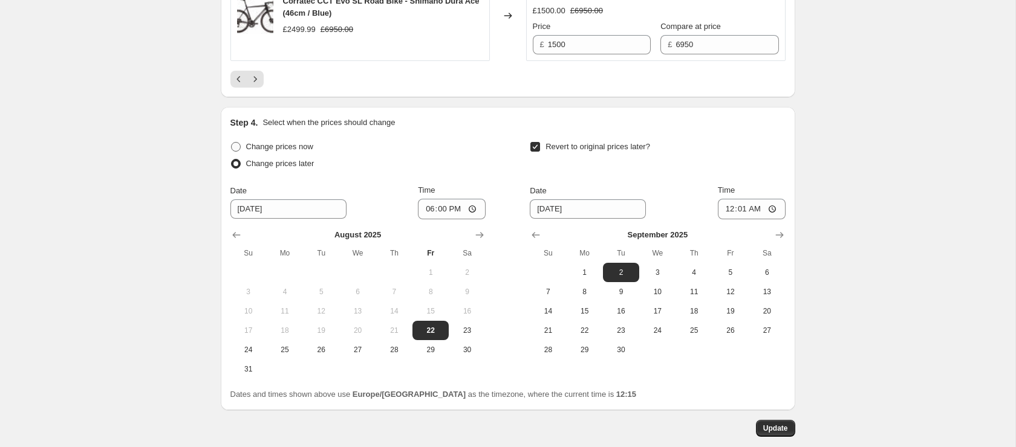
click at [240, 83] on icon "Previous" at bounding box center [239, 79] width 12 height 12
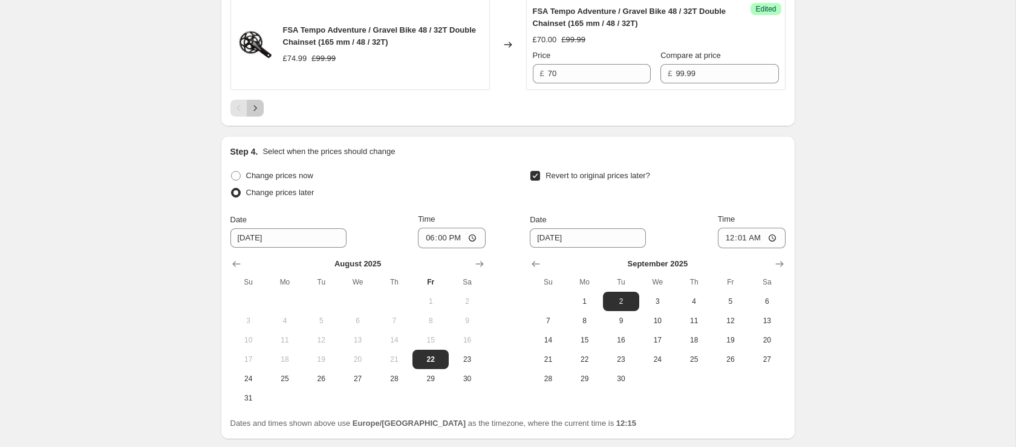
click at [251, 114] on icon "Next" at bounding box center [255, 108] width 12 height 12
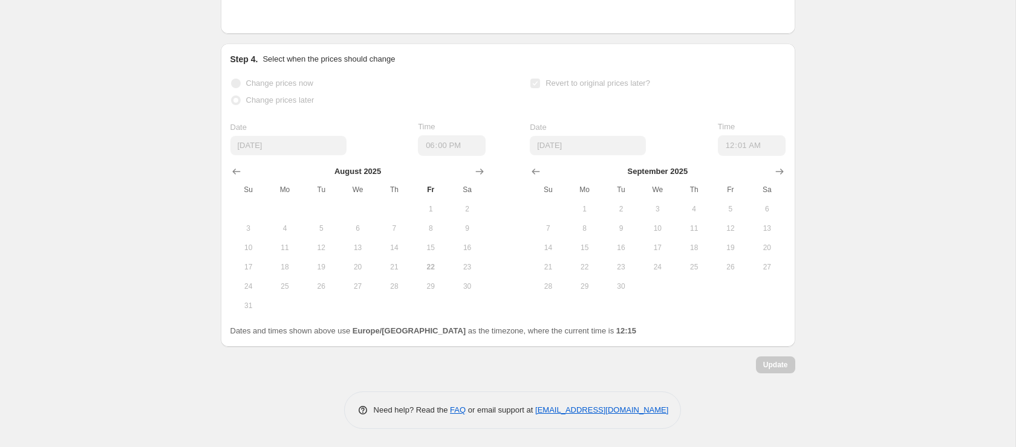
scroll to position [2484, 0]
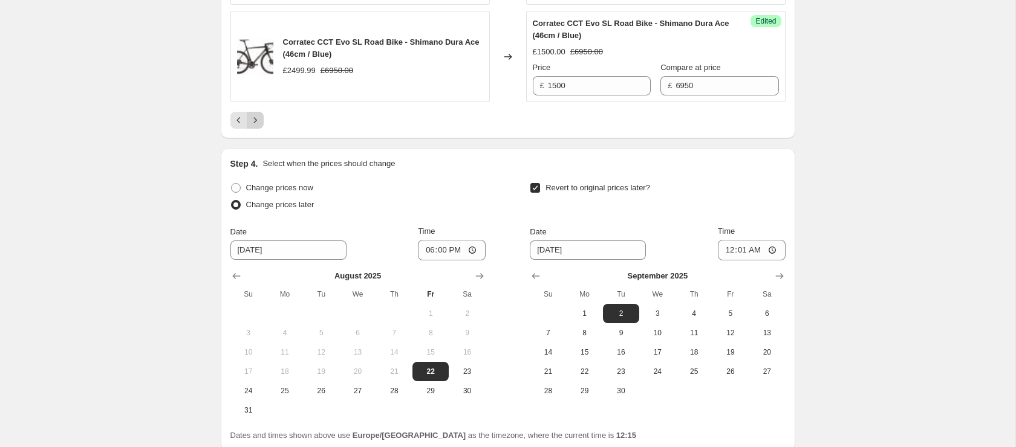
click at [262, 122] on div at bounding box center [507, 120] width 555 height 17
click at [258, 122] on icon "Next" at bounding box center [255, 120] width 12 height 12
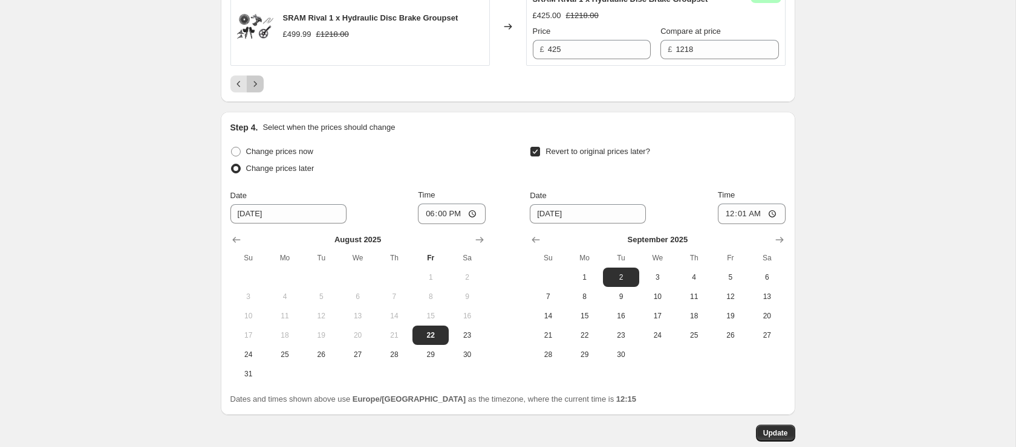
click at [253, 90] on icon "Next" at bounding box center [255, 84] width 12 height 12
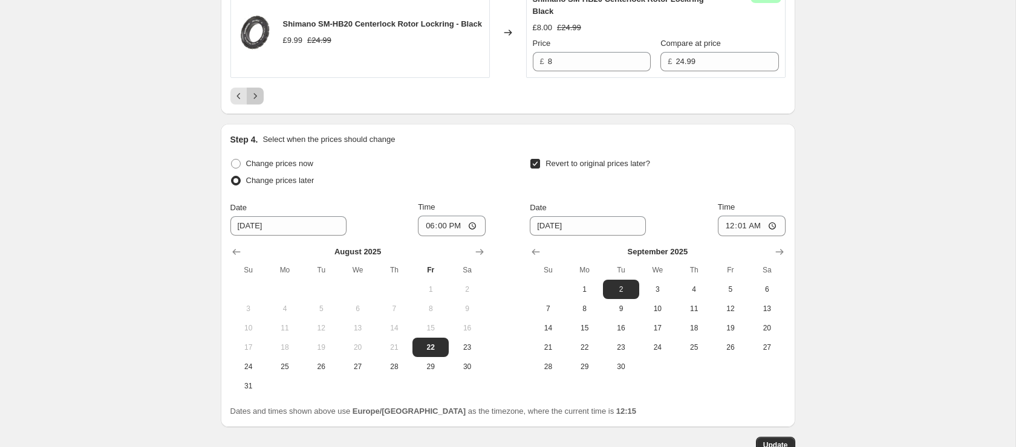
click at [254, 102] on icon "Next" at bounding box center [255, 96] width 12 height 12
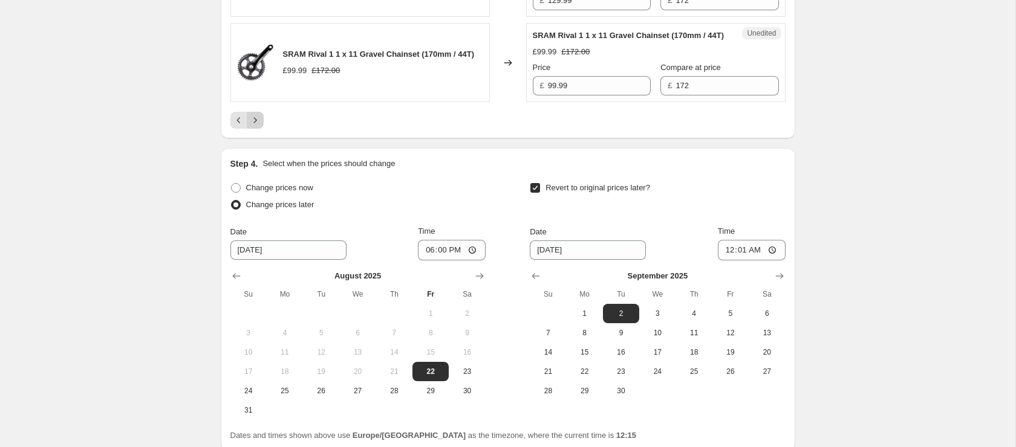
click at [254, 126] on icon "Next" at bounding box center [255, 120] width 12 height 12
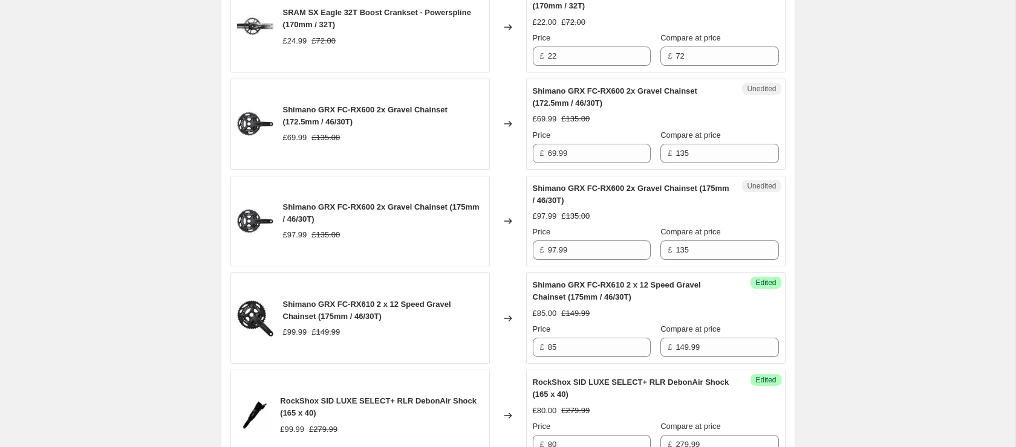
scroll to position [2138, 0]
click at [576, 163] on input "69.99" at bounding box center [599, 152] width 103 height 19
type input "45"
drag, startPoint x: 811, startPoint y: 96, endPoint x: 818, endPoint y: 96, distance: 6.6
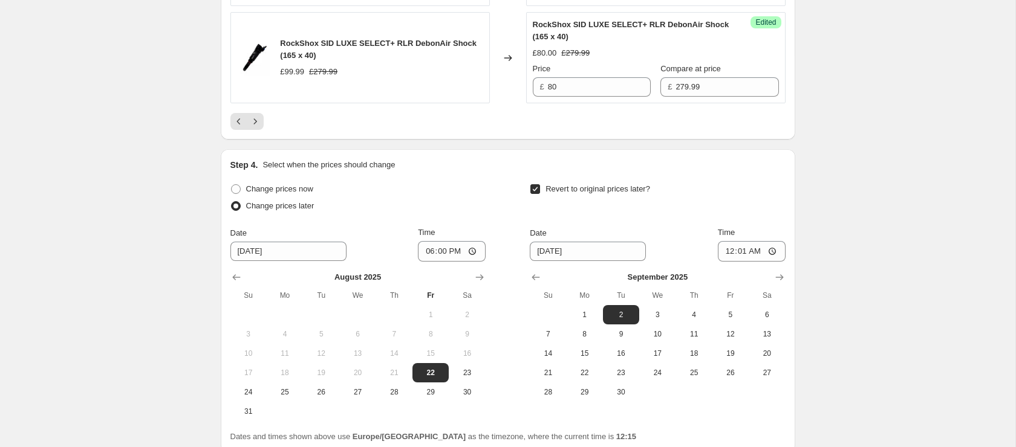
scroll to position [2625, 0]
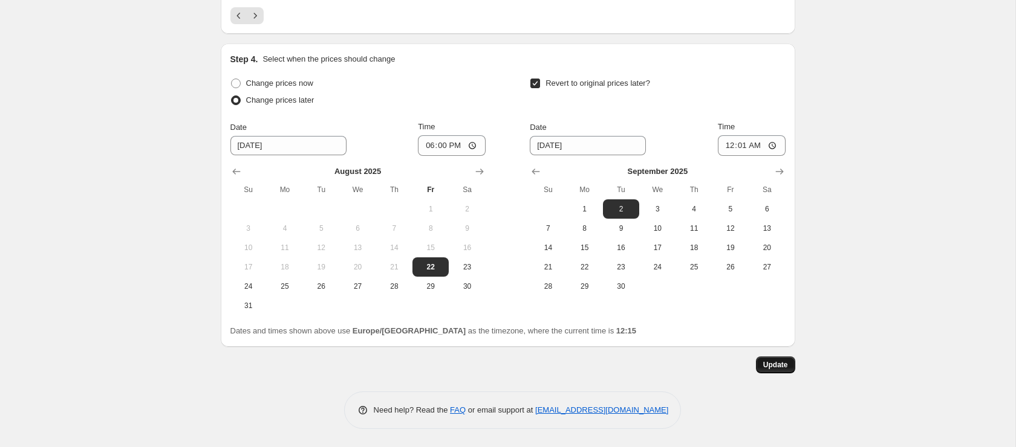
click at [764, 369] on span "Update" at bounding box center [775, 365] width 25 height 10
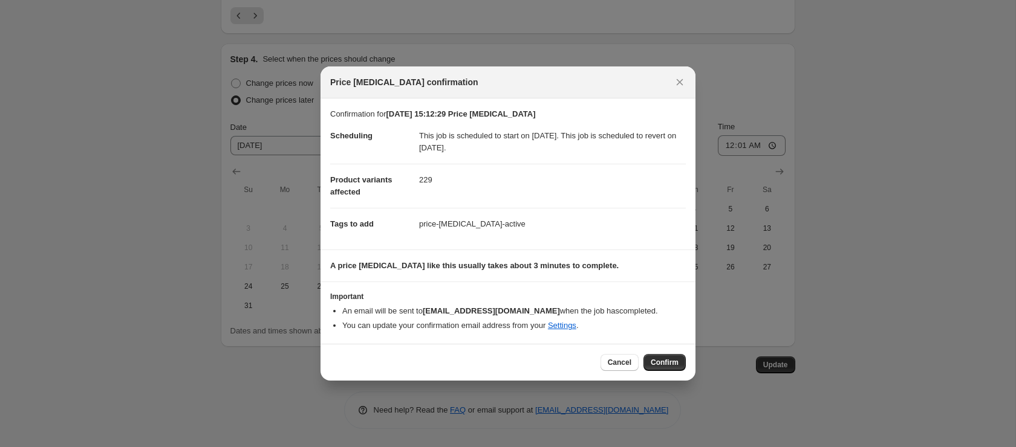
click at [657, 367] on button "Confirm" at bounding box center [664, 362] width 42 height 17
